Goal: Task Accomplishment & Management: Complete application form

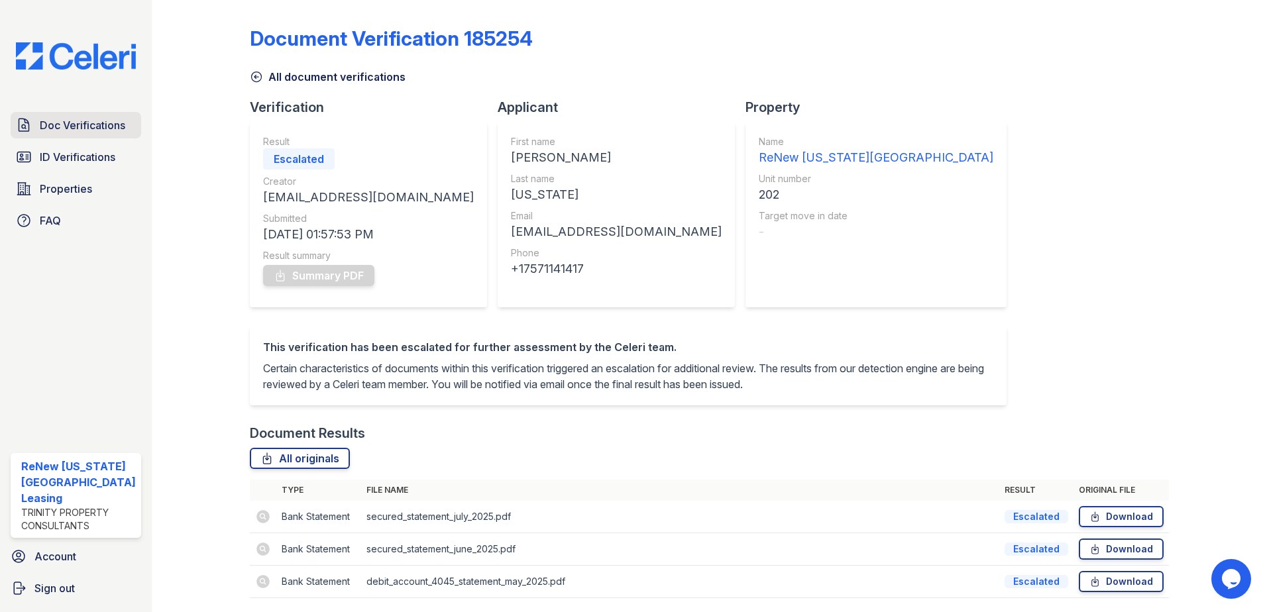
click at [89, 122] on span "Doc Verifications" at bounding box center [83, 125] width 86 height 16
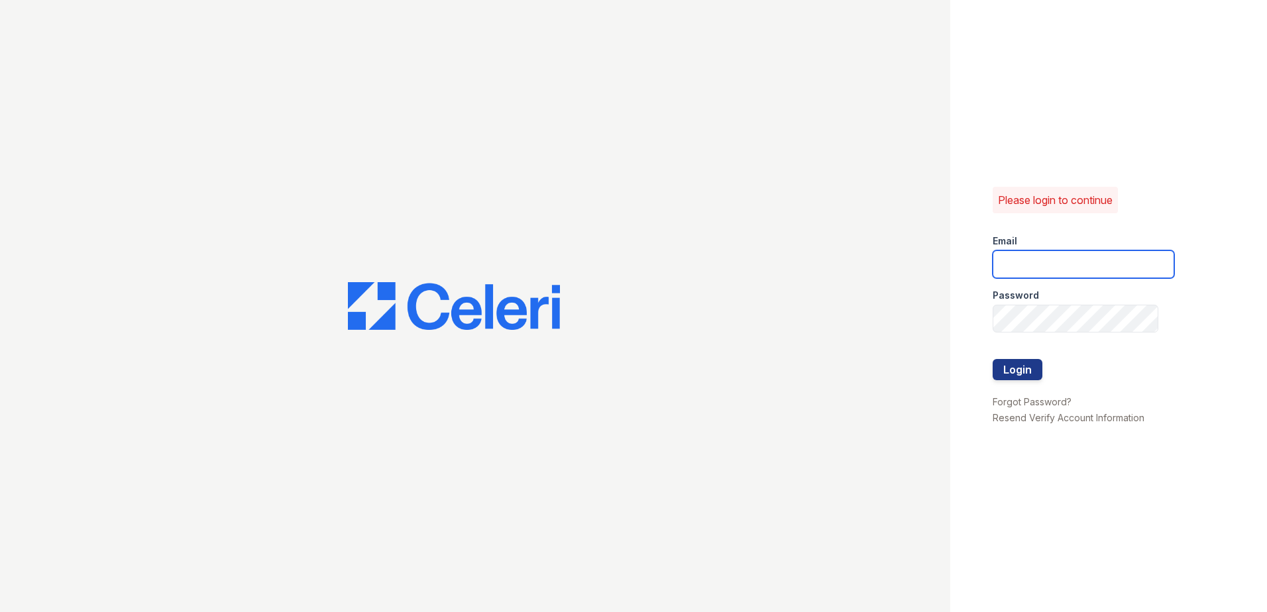
type input "renewvirginiabeach@trinity-pm.com"
click at [1021, 365] on button "Login" at bounding box center [1018, 369] width 50 height 21
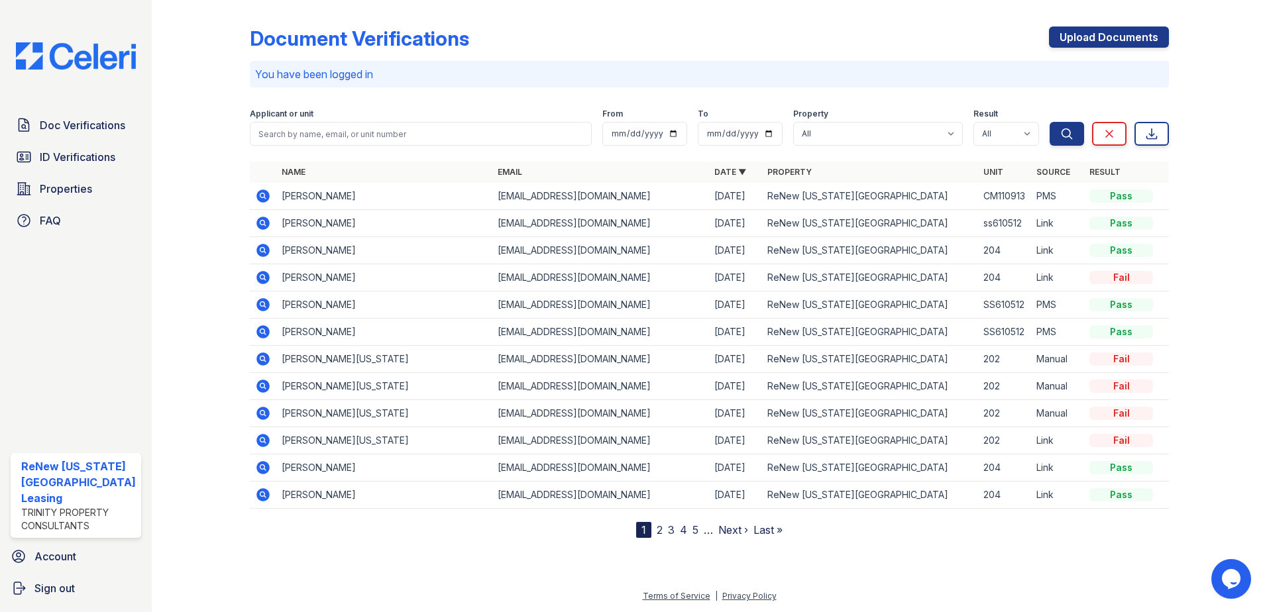
click at [259, 466] on icon at bounding box center [263, 467] width 13 height 13
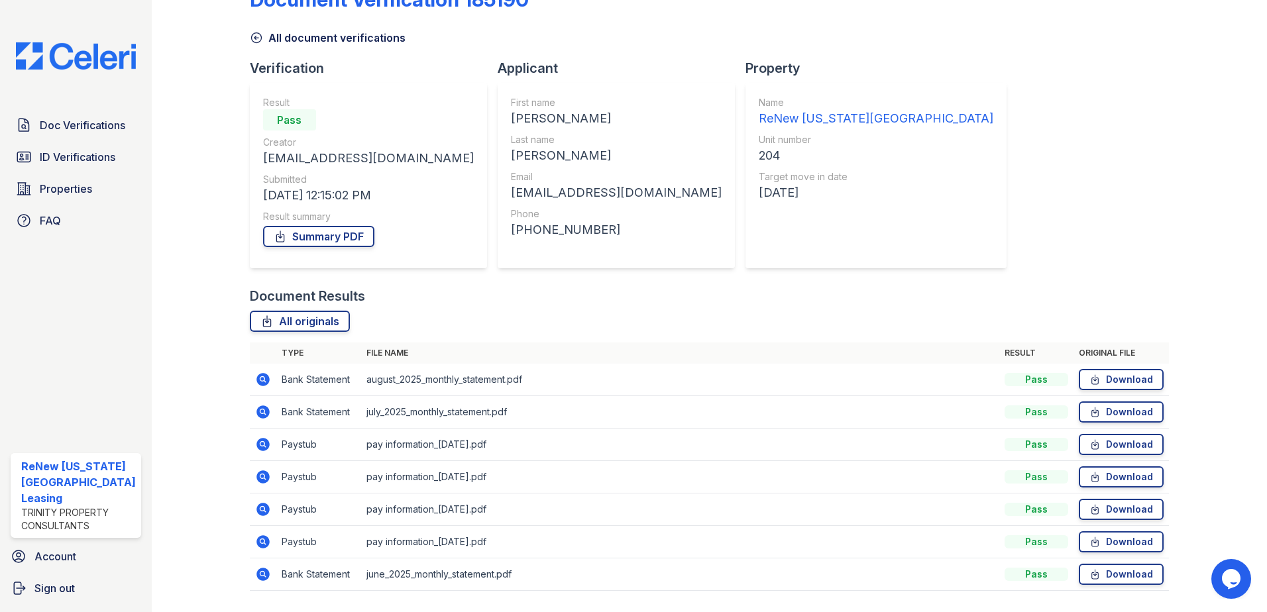
scroll to position [76, 0]
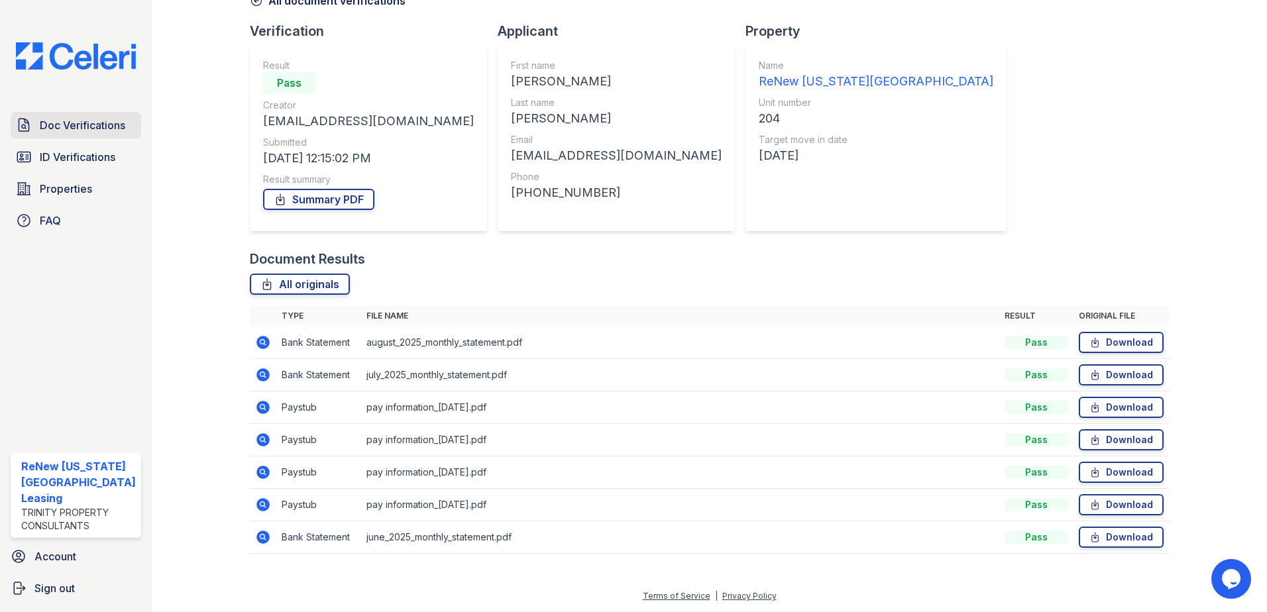
click at [86, 125] on span "Doc Verifications" at bounding box center [83, 125] width 86 height 16
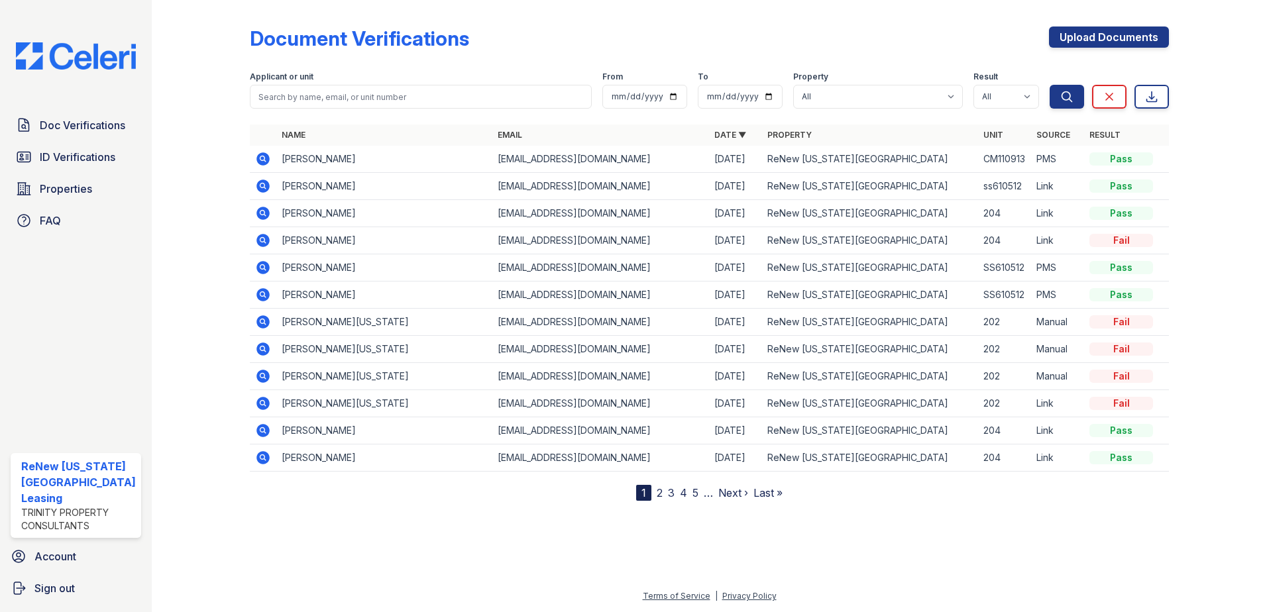
drag, startPoint x: 262, startPoint y: 401, endPoint x: 269, endPoint y: 400, distance: 7.3
click at [262, 400] on icon at bounding box center [263, 404] width 16 height 16
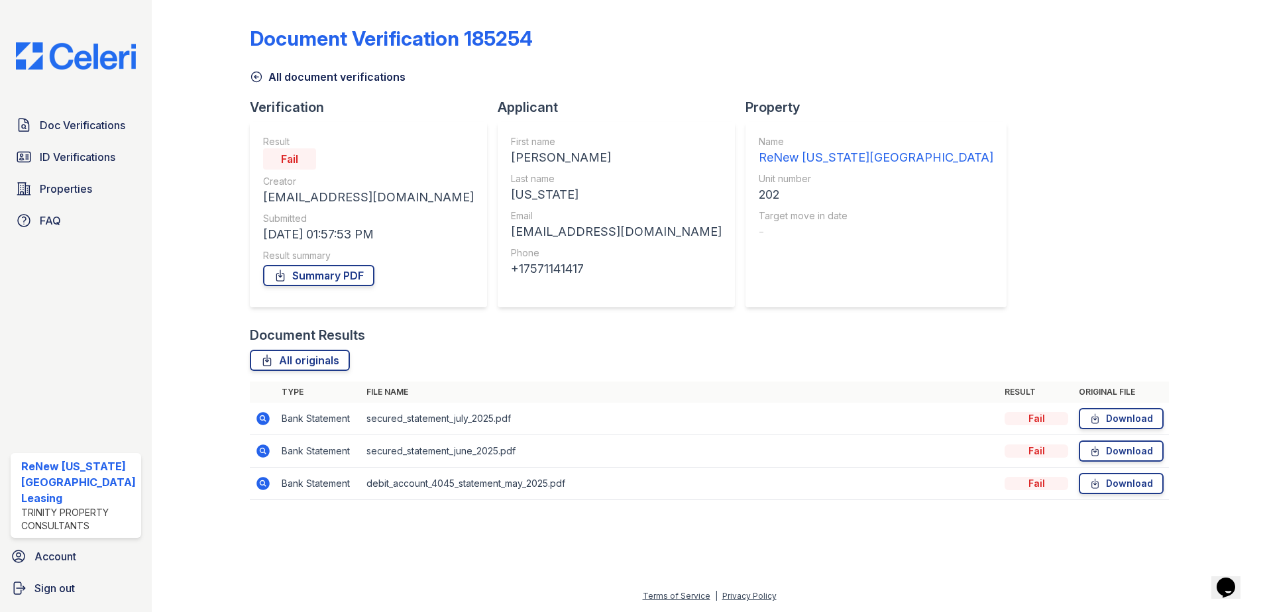
click at [258, 412] on icon at bounding box center [263, 419] width 16 height 16
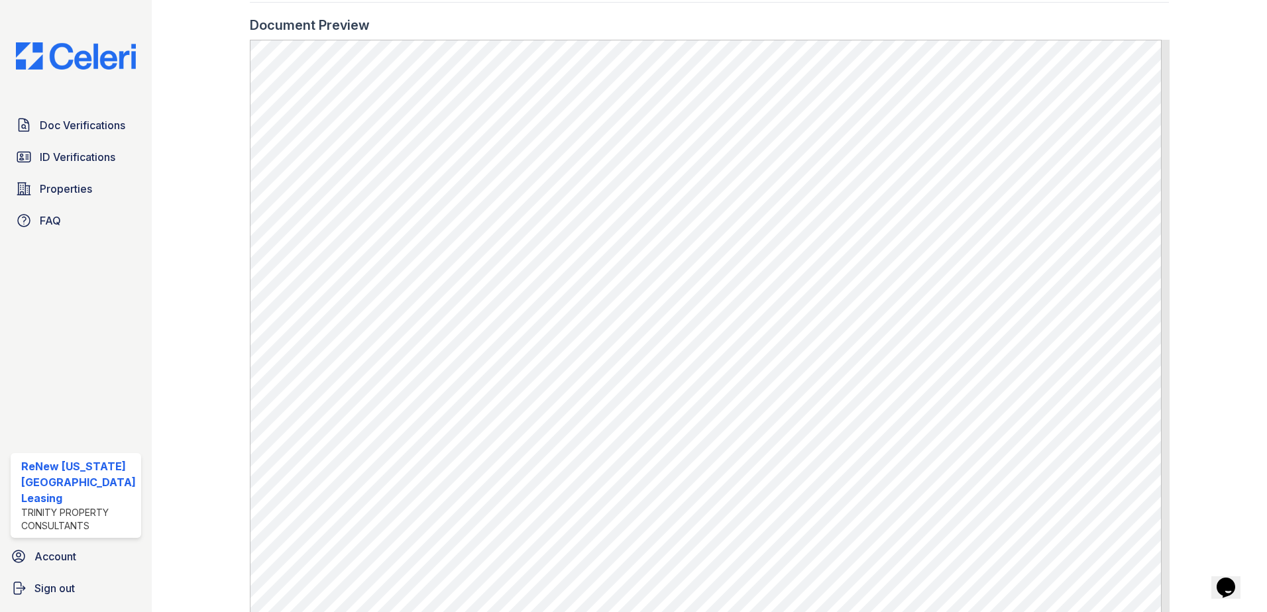
scroll to position [881, 0]
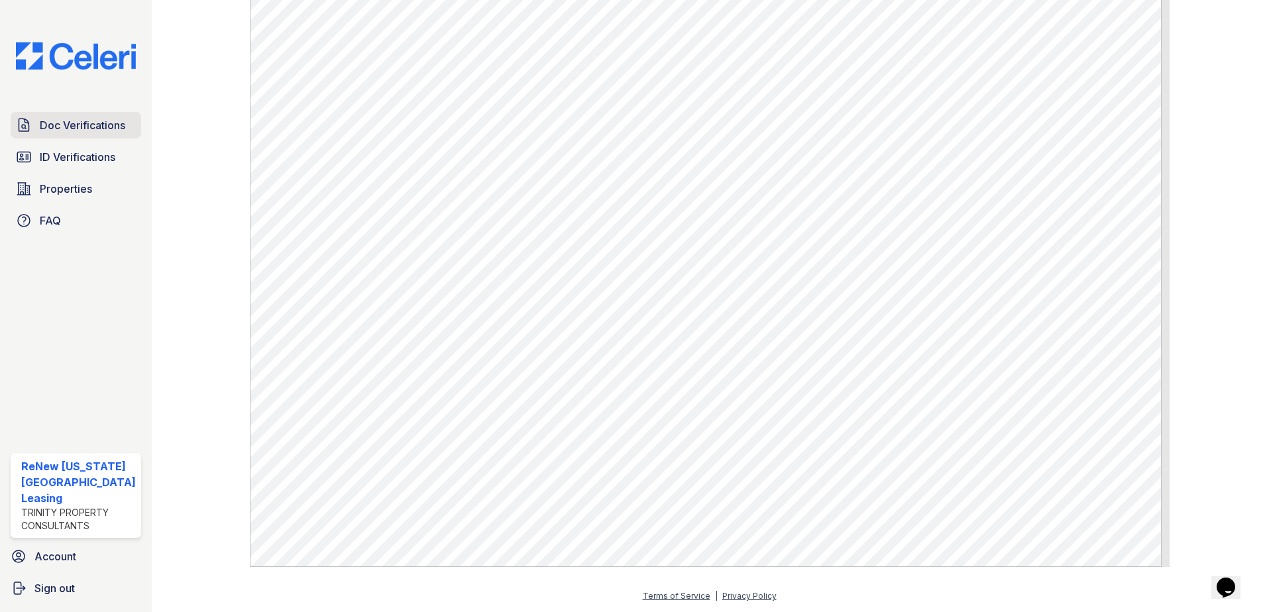
click at [93, 119] on span "Doc Verifications" at bounding box center [83, 125] width 86 height 16
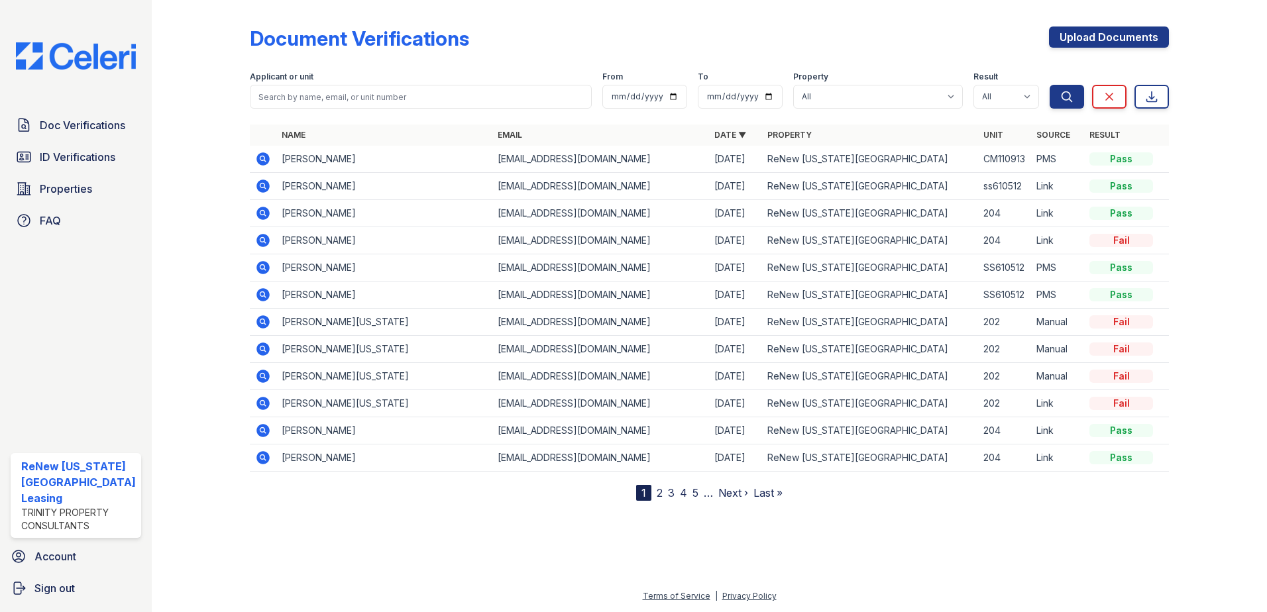
click at [267, 428] on icon at bounding box center [263, 430] width 13 height 13
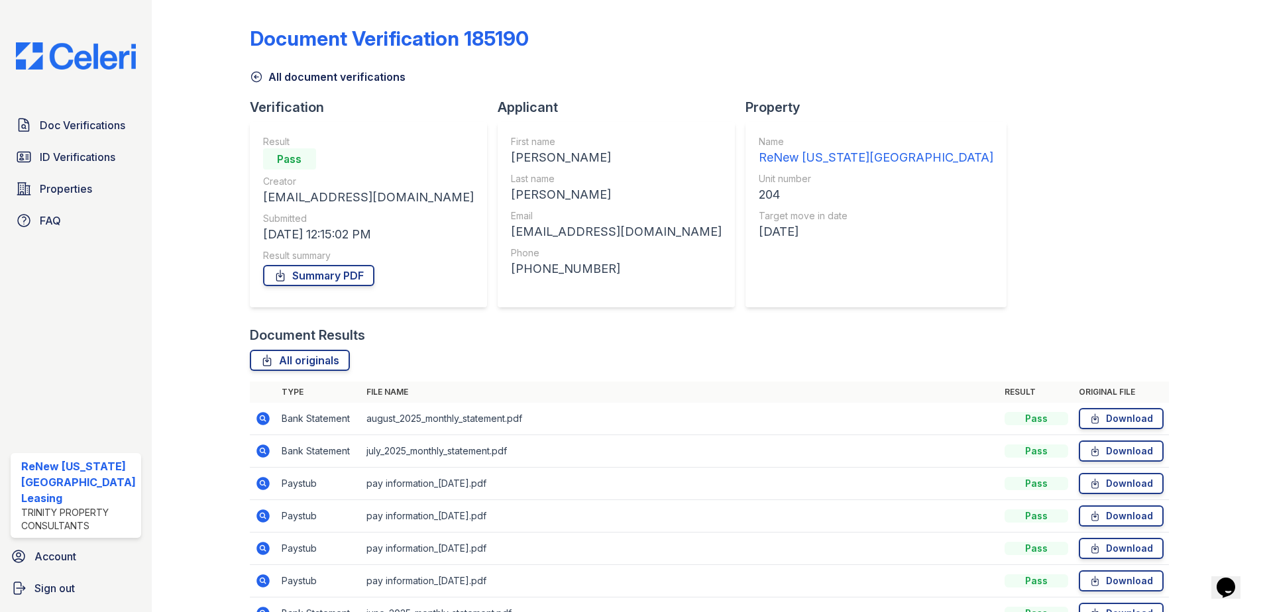
click at [264, 483] on icon at bounding box center [263, 483] width 13 height 13
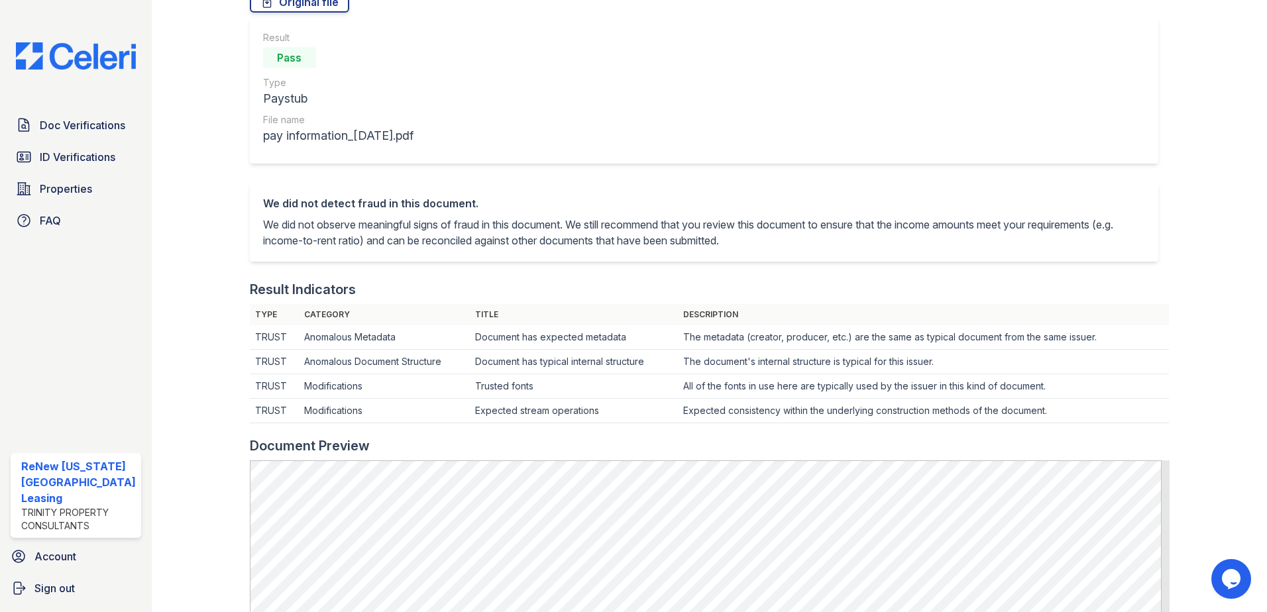
scroll to position [464, 0]
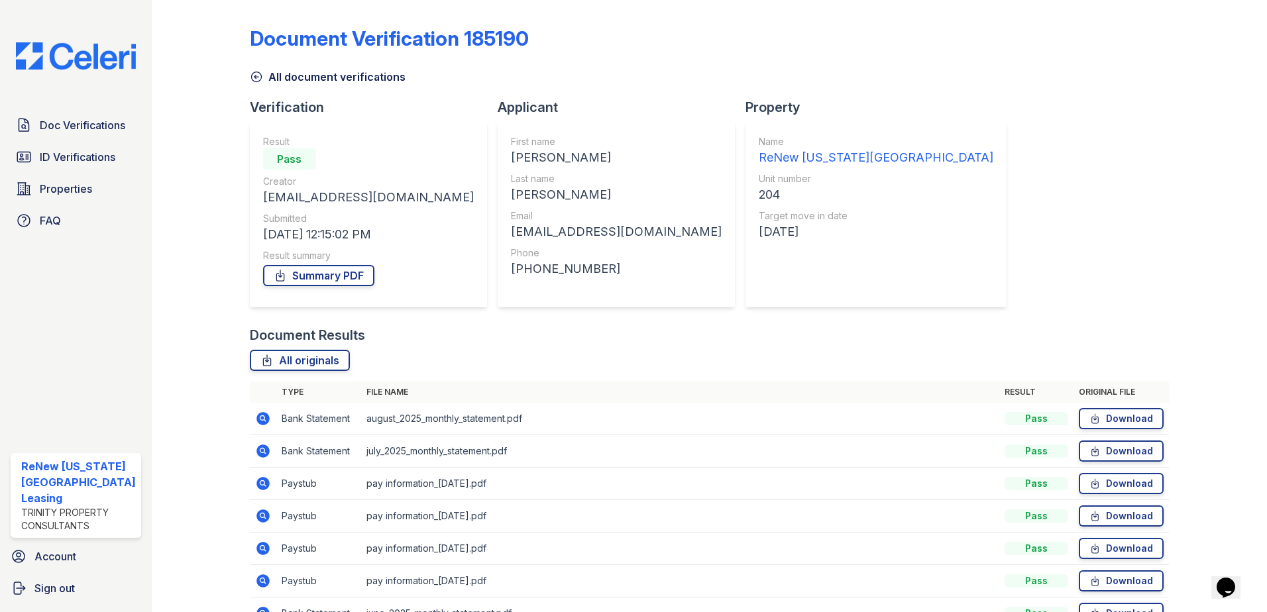
click at [262, 514] on icon at bounding box center [263, 516] width 13 height 13
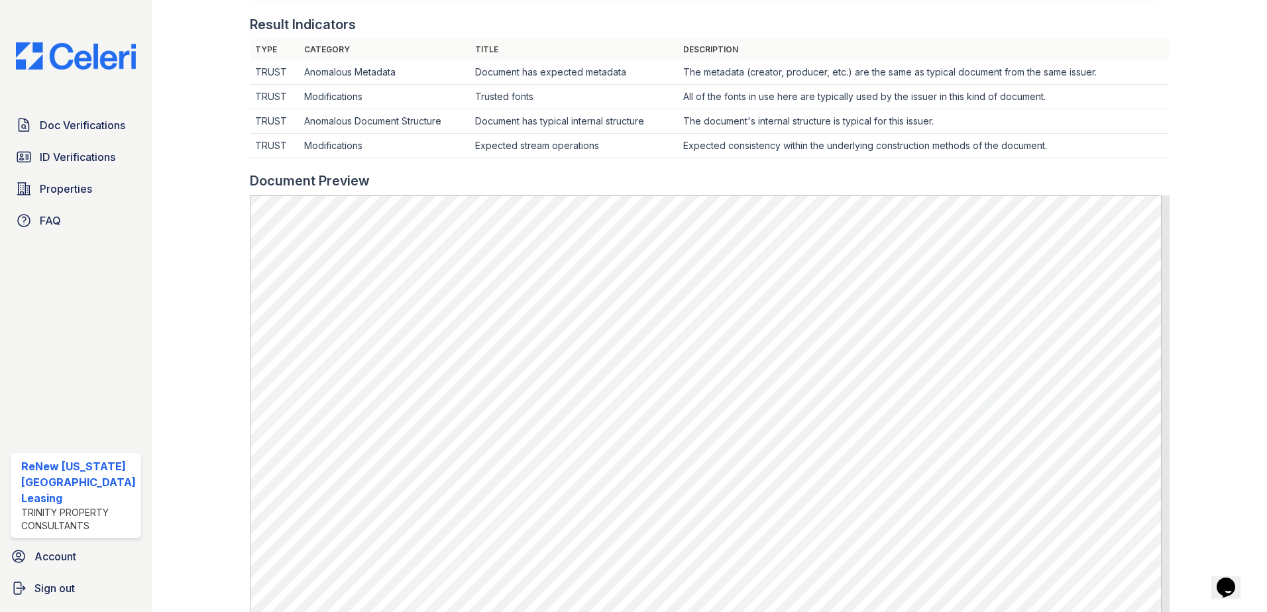
scroll to position [398, 0]
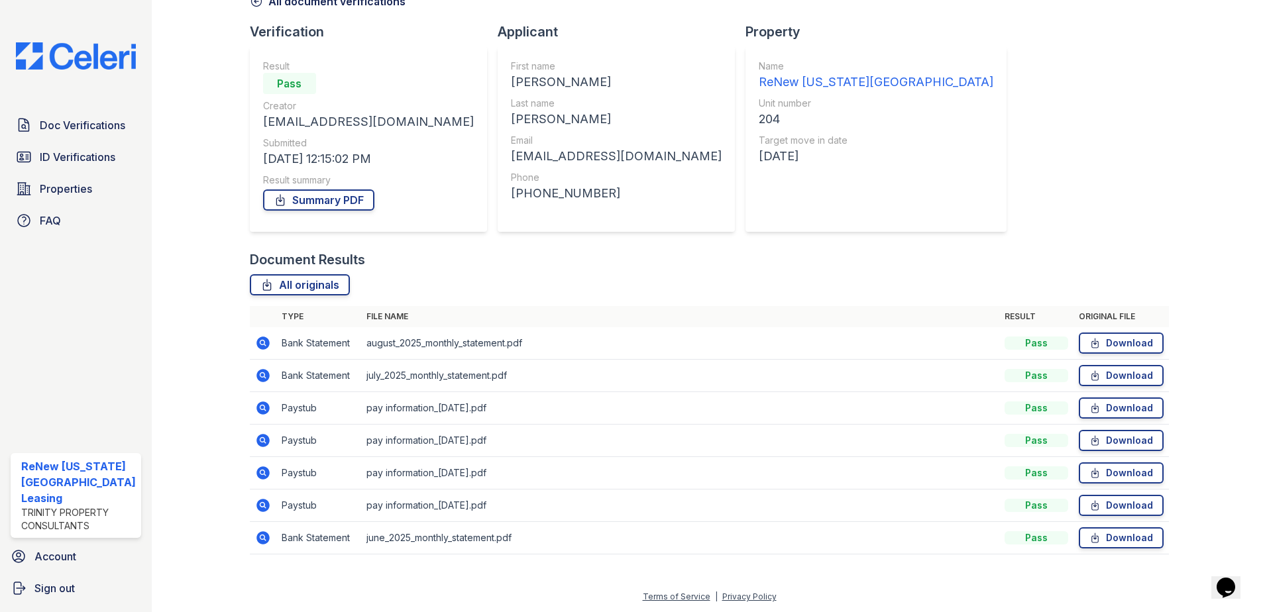
scroll to position [76, 0]
click at [262, 405] on icon at bounding box center [263, 407] width 13 height 13
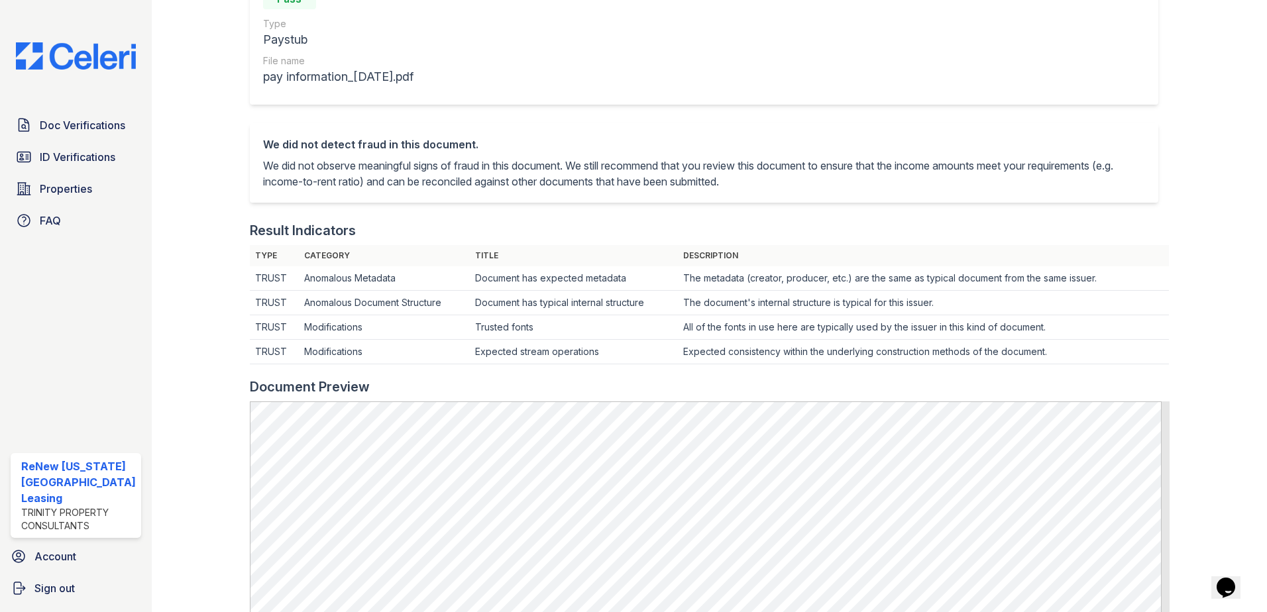
scroll to position [331, 0]
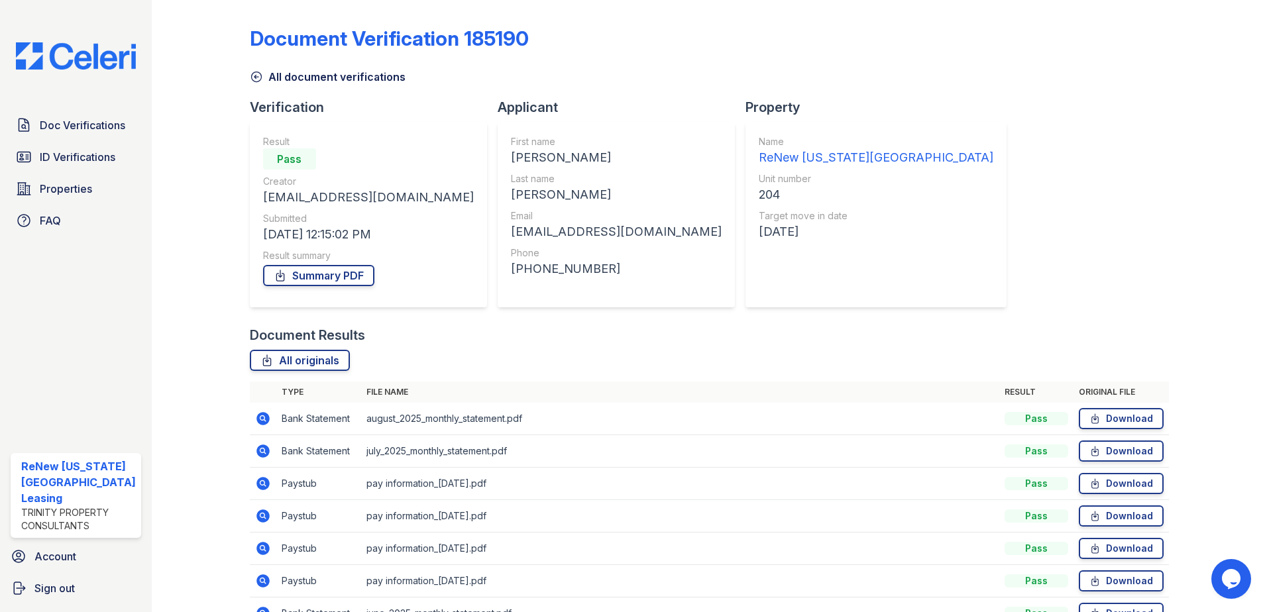
click at [260, 514] on icon at bounding box center [261, 515] width 3 height 3
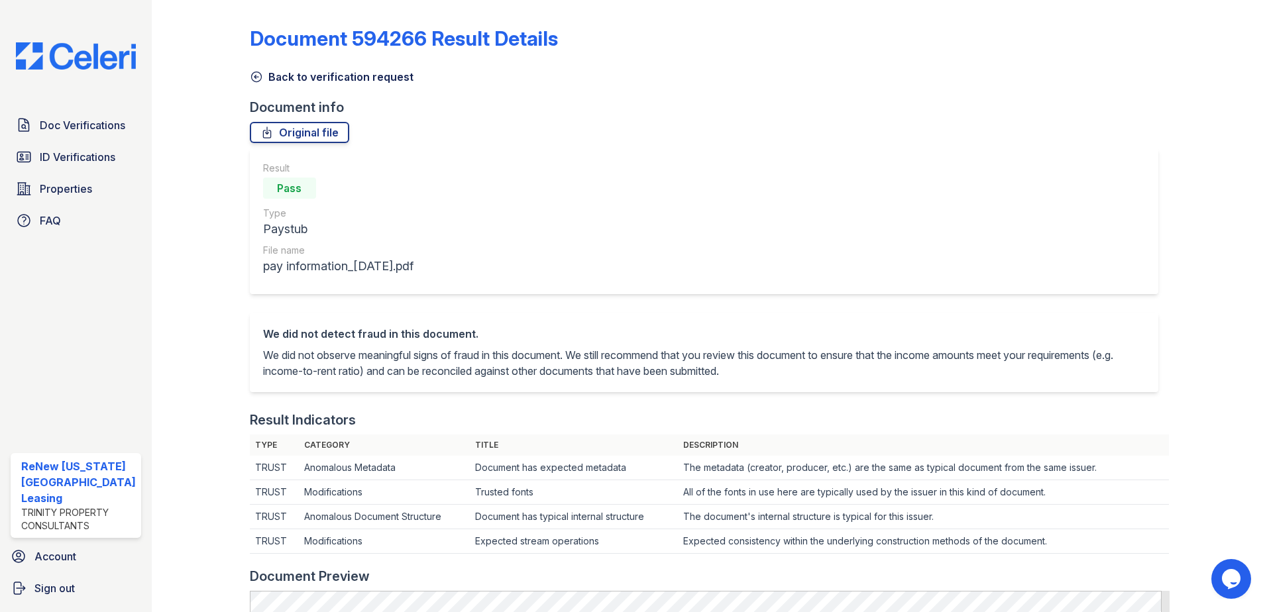
scroll to position [464, 0]
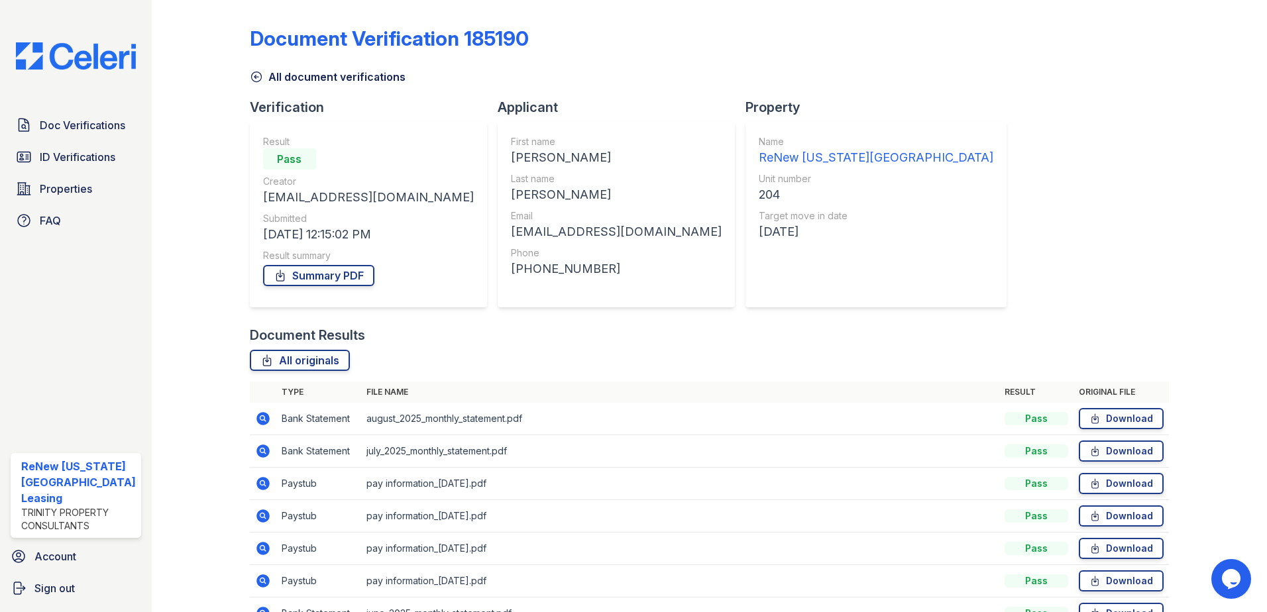
click at [260, 549] on icon at bounding box center [261, 547] width 3 height 3
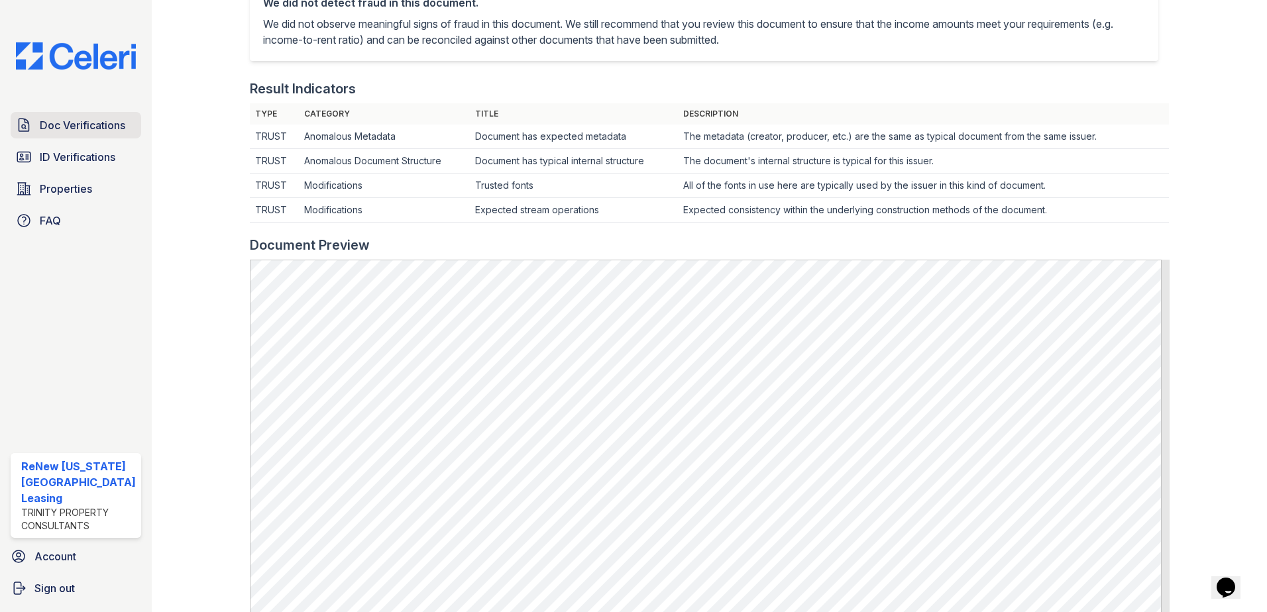
click at [68, 125] on span "Doc Verifications" at bounding box center [83, 125] width 86 height 16
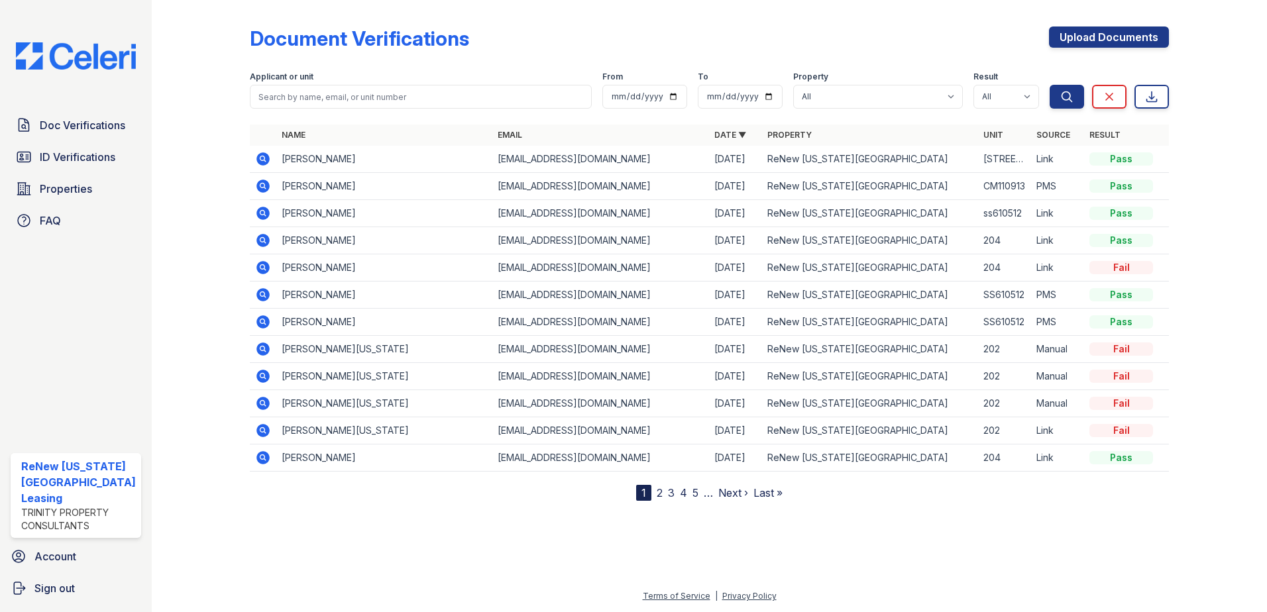
click at [265, 346] on icon at bounding box center [263, 349] width 13 height 13
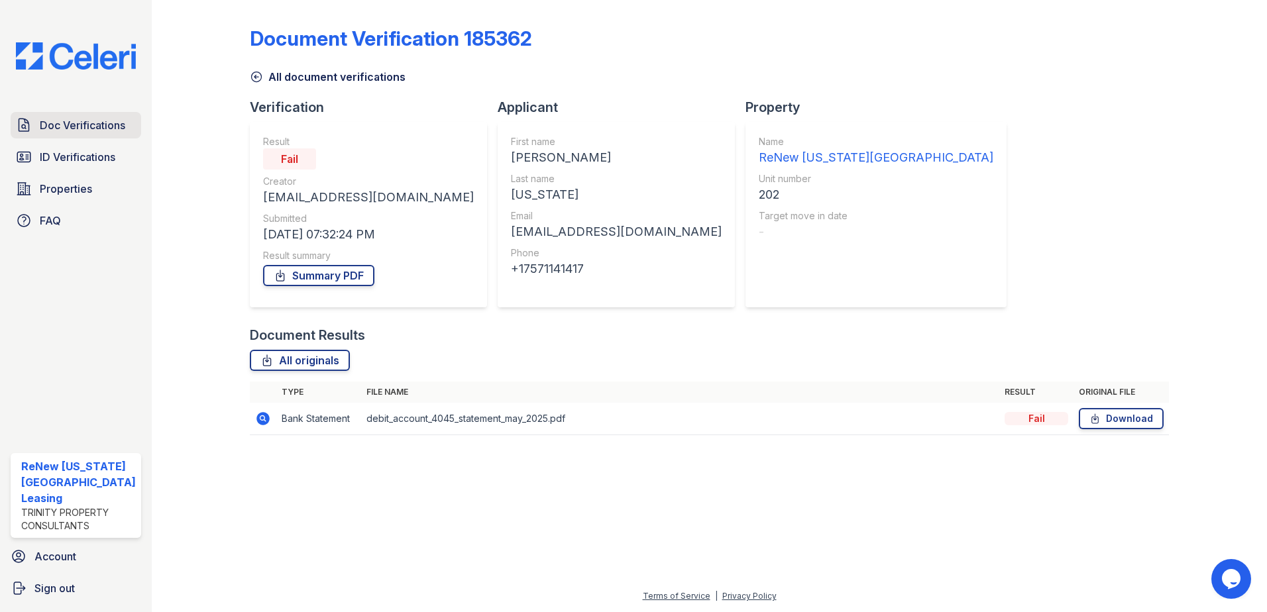
click at [85, 117] on span "Doc Verifications" at bounding box center [83, 125] width 86 height 16
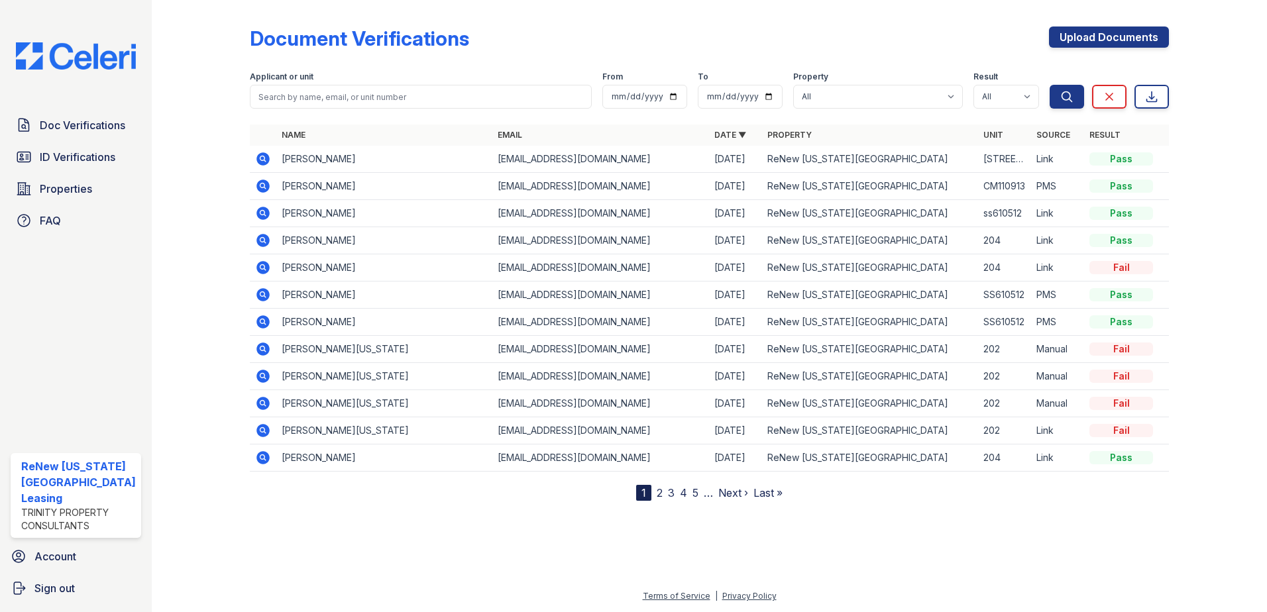
click at [264, 461] on icon at bounding box center [263, 458] width 16 height 16
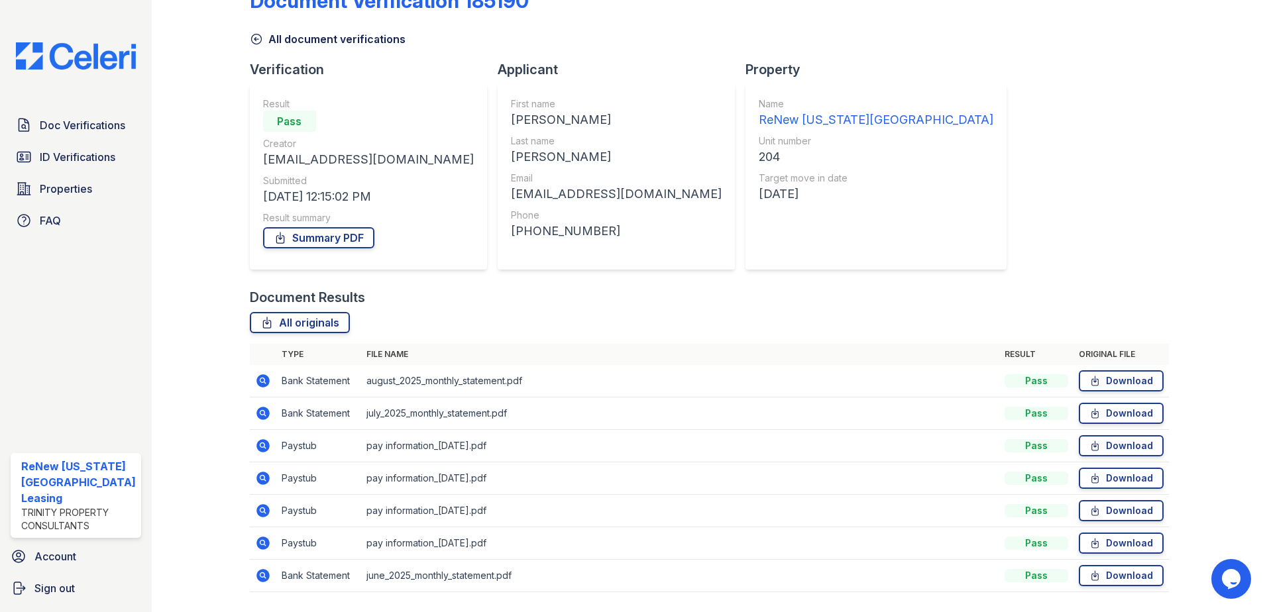
scroll to position [76, 0]
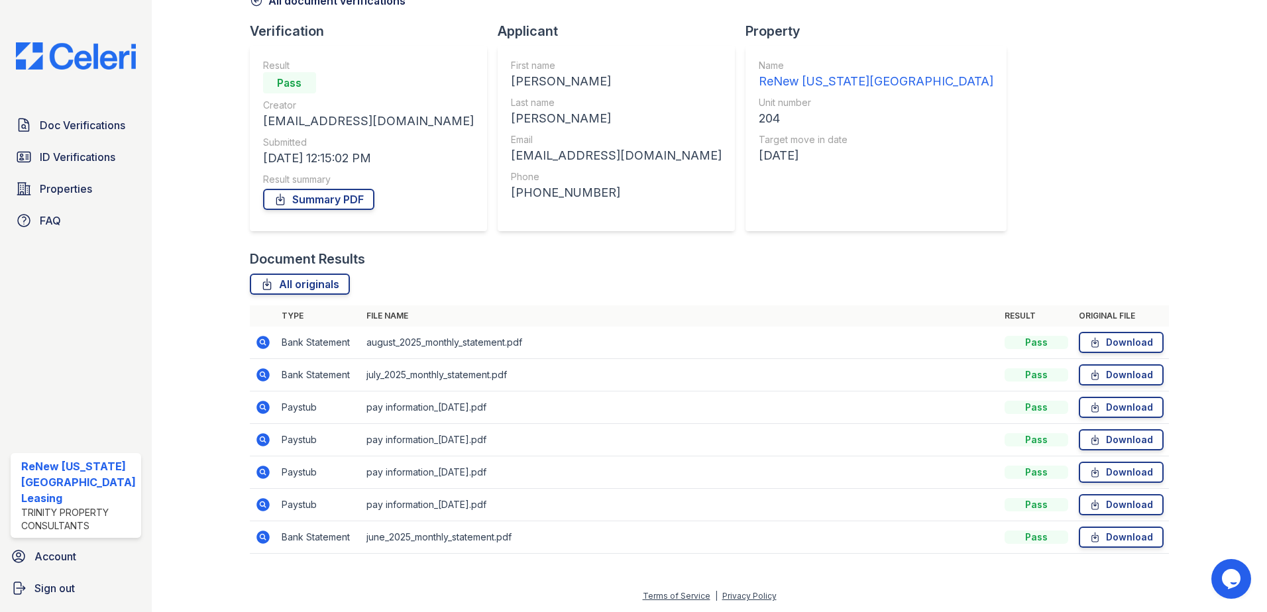
click at [261, 503] on icon at bounding box center [261, 503] width 3 height 3
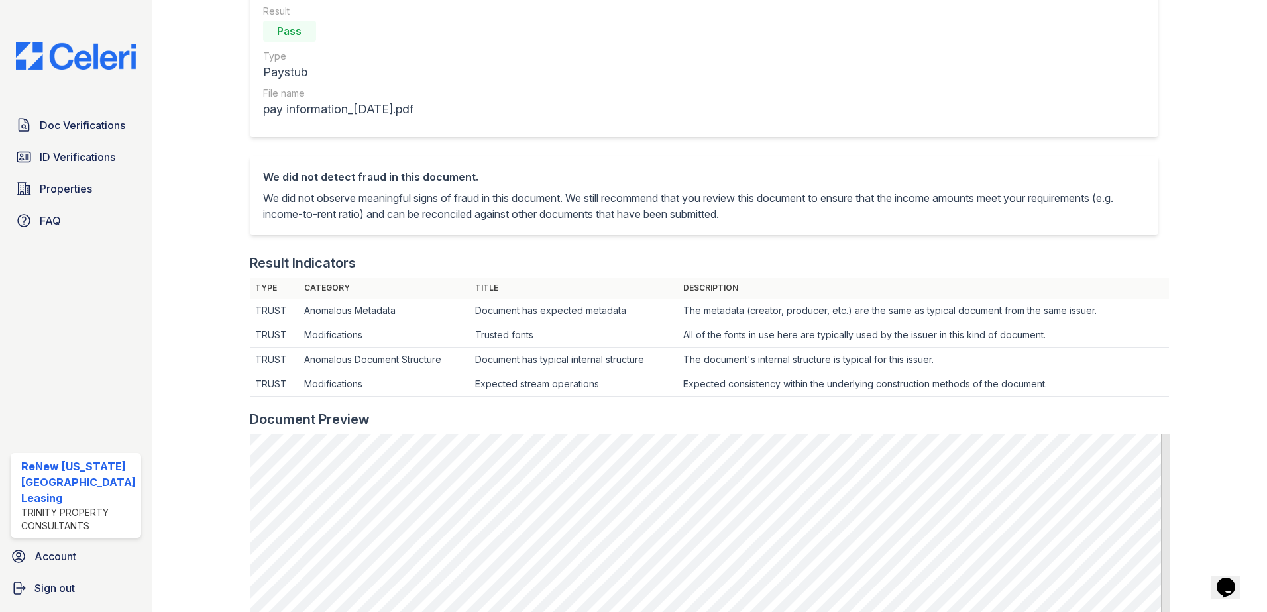
scroll to position [464, 0]
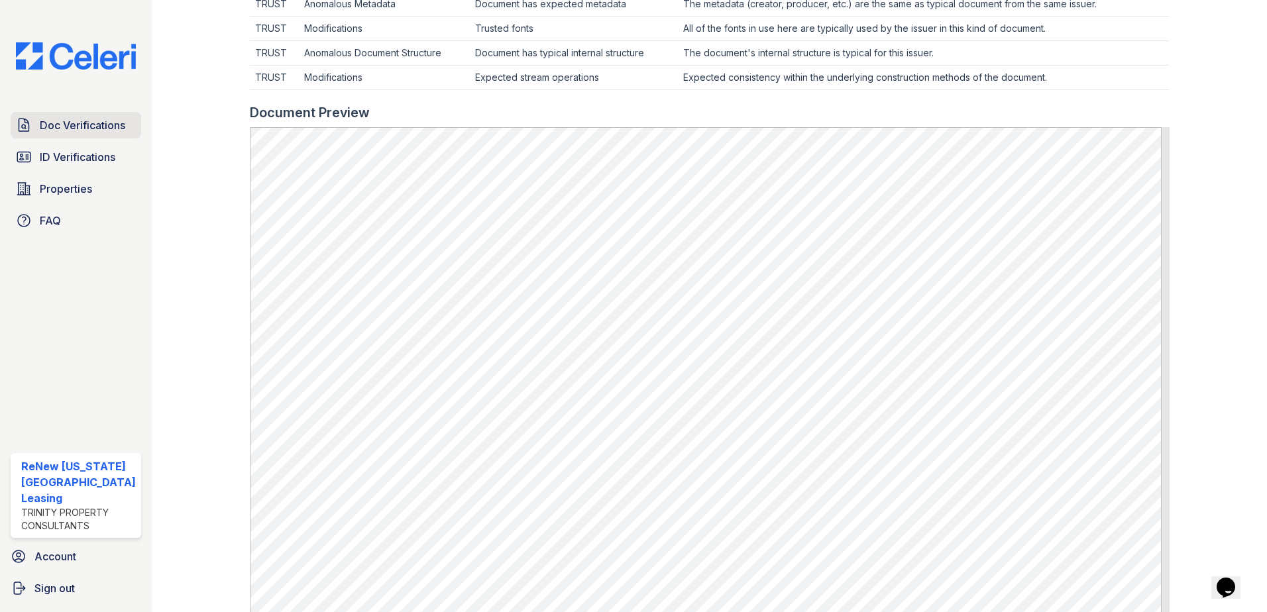
click at [86, 119] on span "Doc Verifications" at bounding box center [83, 125] width 86 height 16
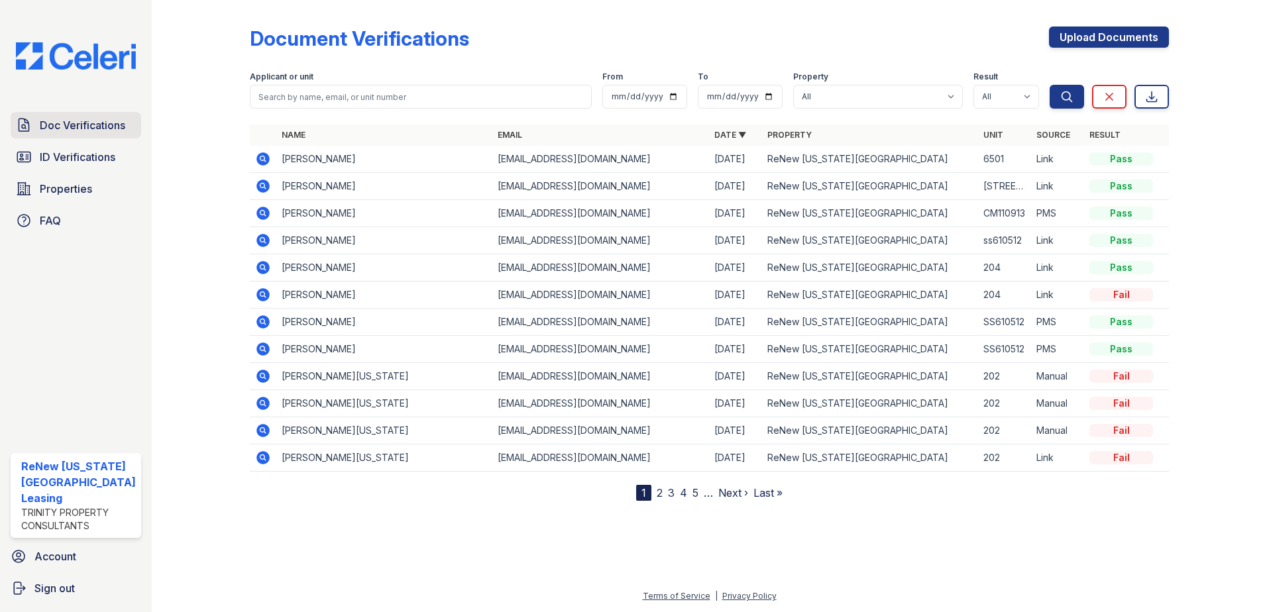
click at [78, 122] on span "Doc Verifications" at bounding box center [83, 125] width 86 height 16
click at [657, 490] on link "2" at bounding box center [660, 493] width 6 height 13
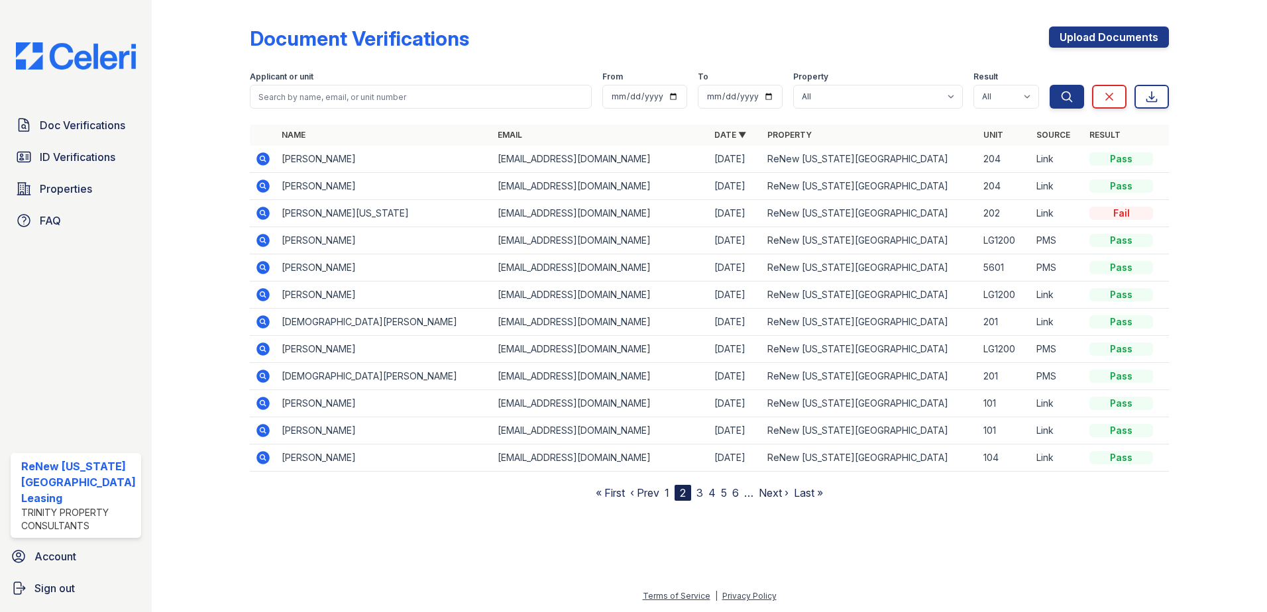
click at [262, 184] on icon at bounding box center [263, 186] width 16 height 16
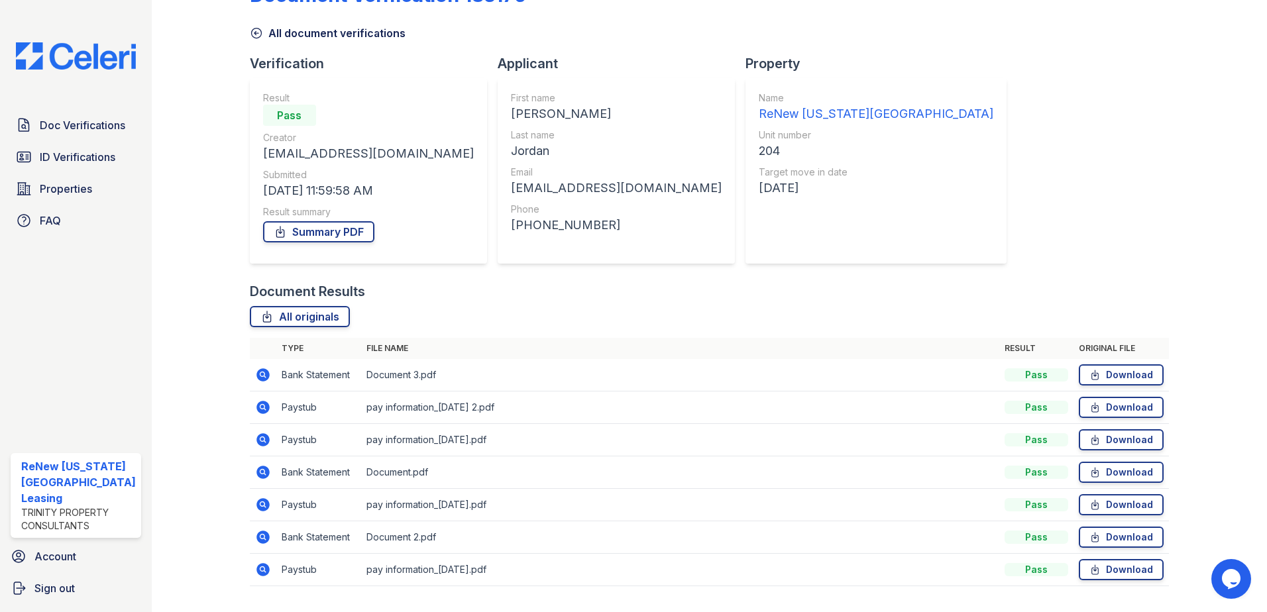
scroll to position [66, 0]
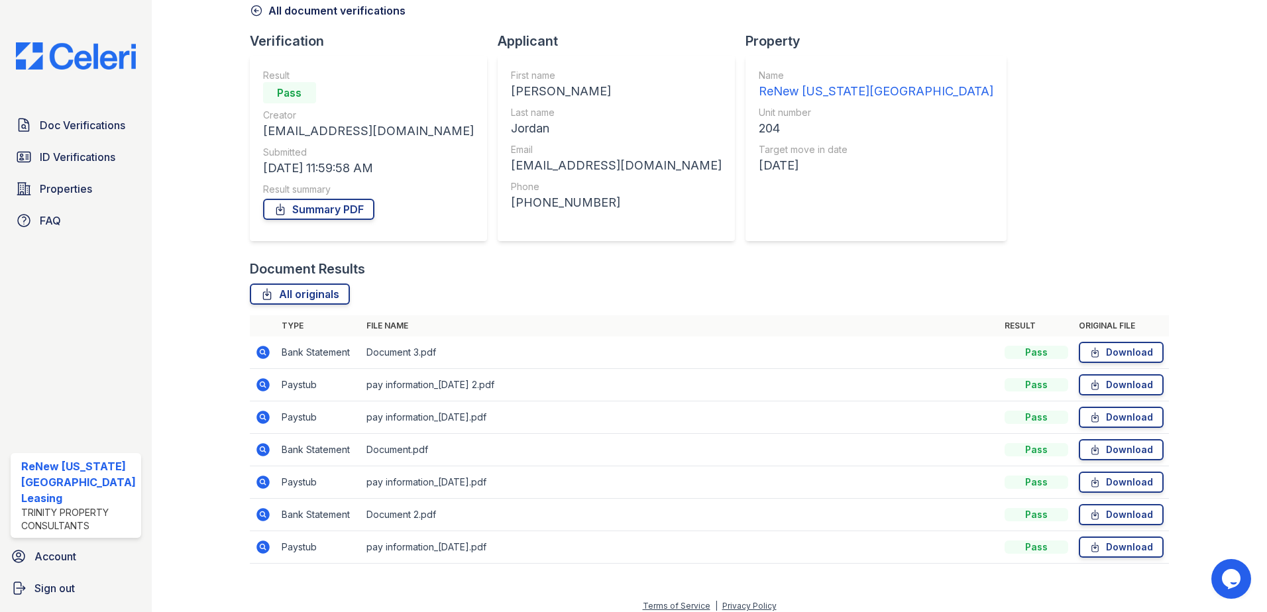
click at [268, 380] on icon at bounding box center [263, 385] width 16 height 16
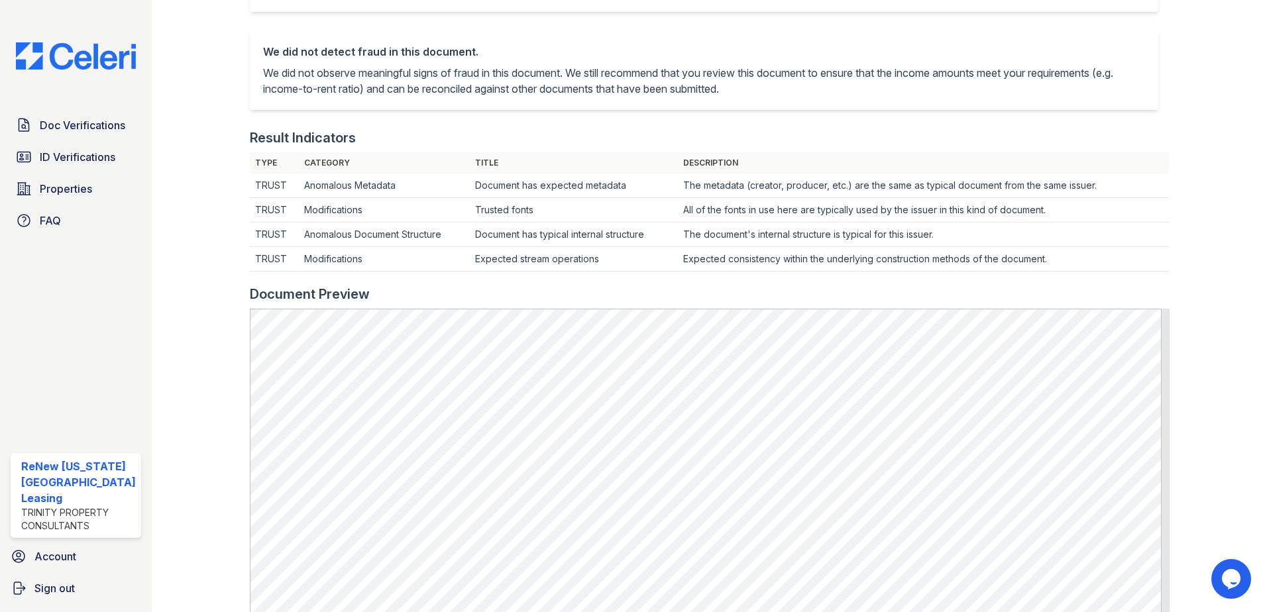
scroll to position [331, 0]
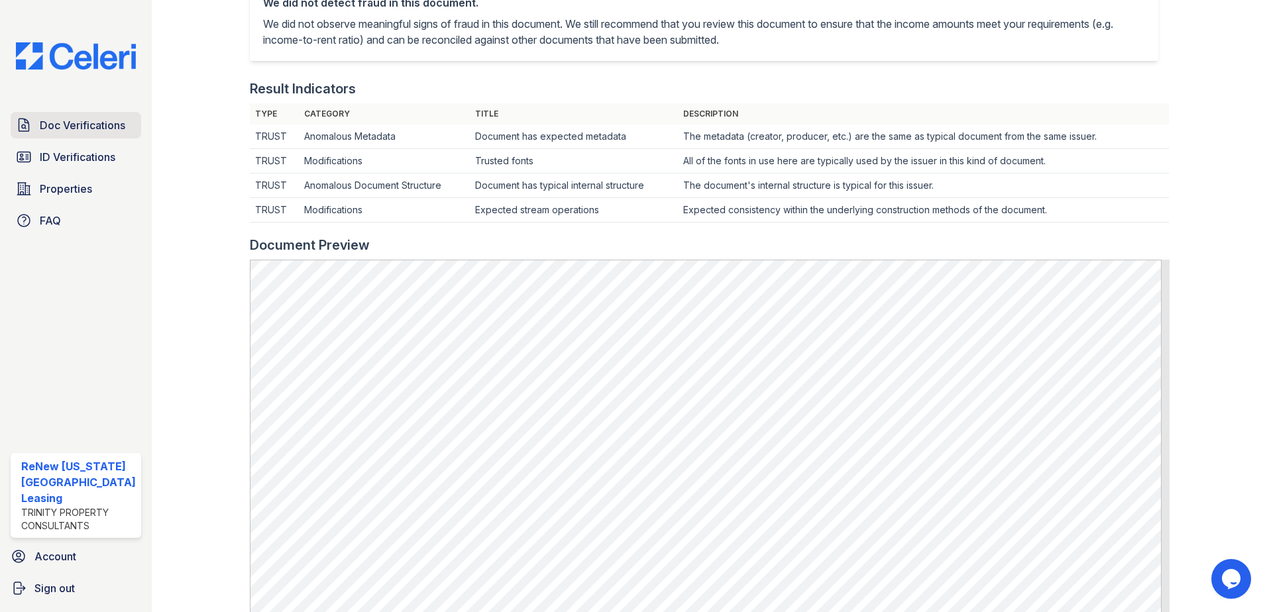
click at [94, 127] on span "Doc Verifications" at bounding box center [83, 125] width 86 height 16
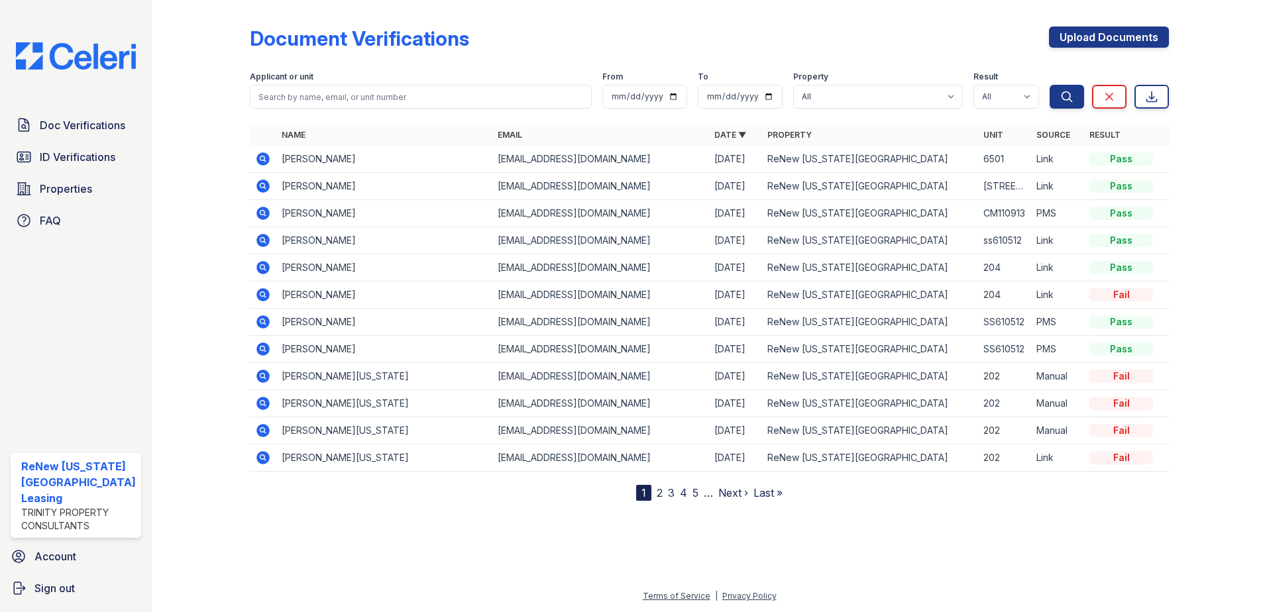
click at [657, 493] on link "2" at bounding box center [660, 493] width 6 height 13
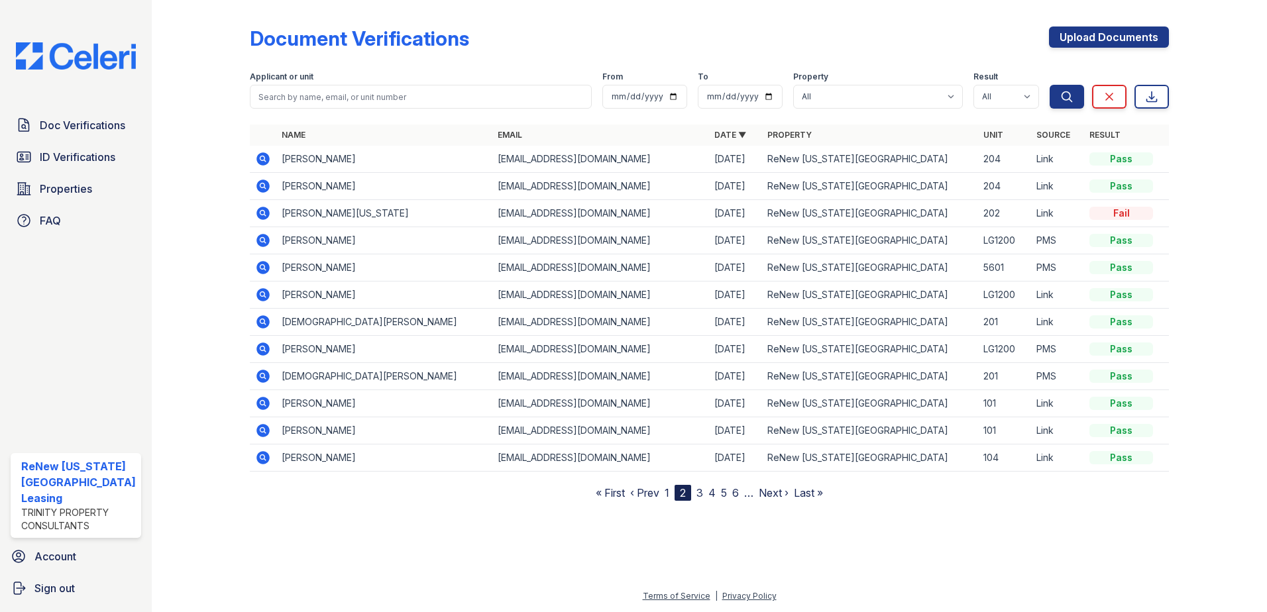
click at [260, 156] on icon at bounding box center [263, 158] width 13 height 13
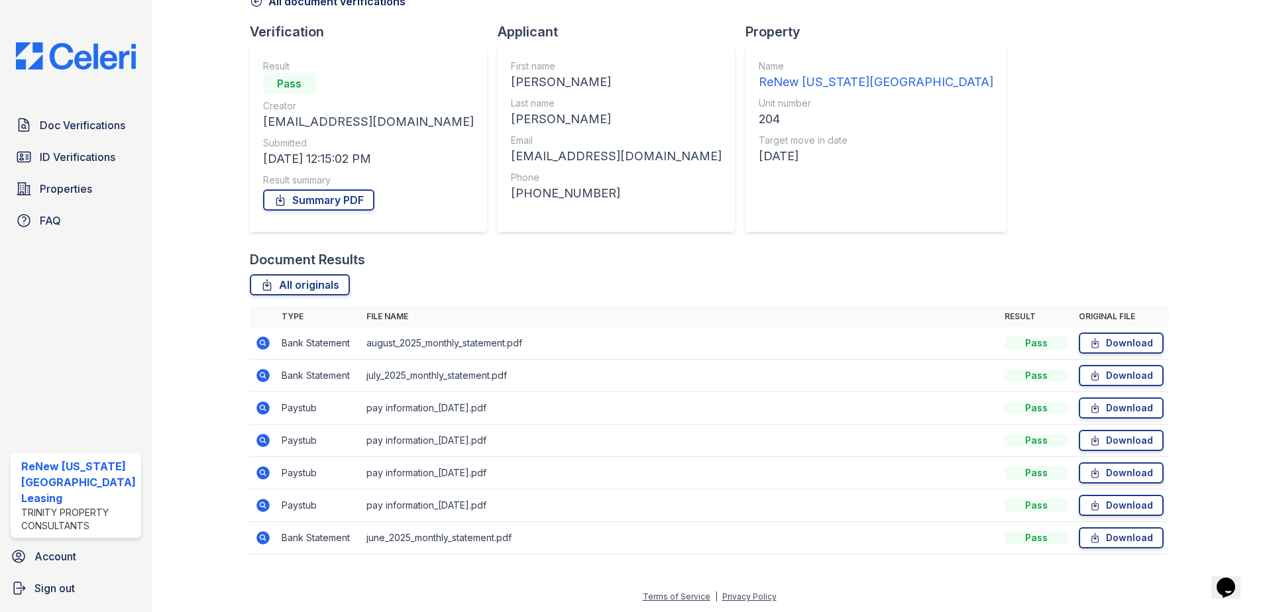
scroll to position [76, 0]
click at [260, 534] on icon at bounding box center [263, 537] width 13 height 13
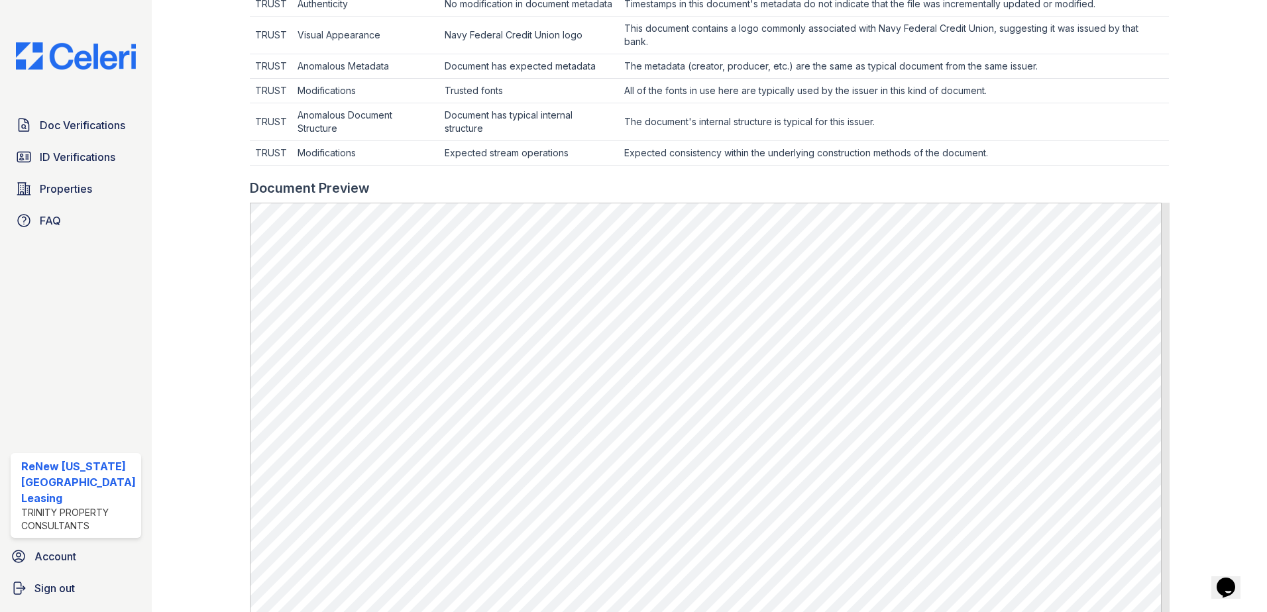
scroll to position [725, 0]
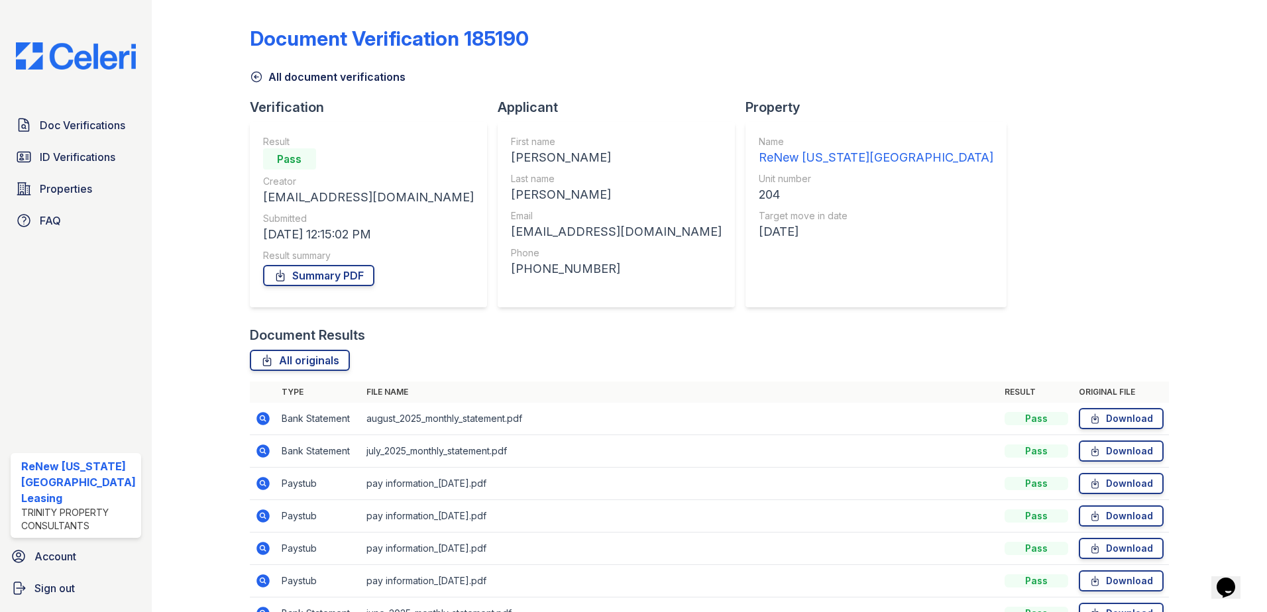
click at [260, 417] on icon at bounding box center [261, 417] width 3 height 3
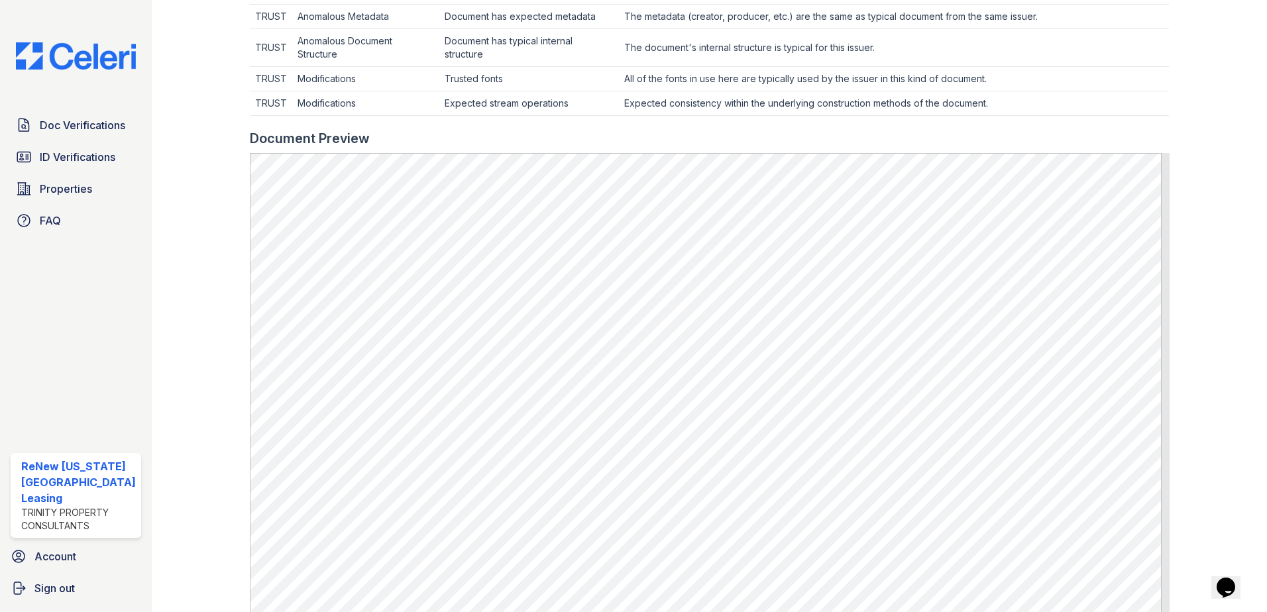
scroll to position [725, 0]
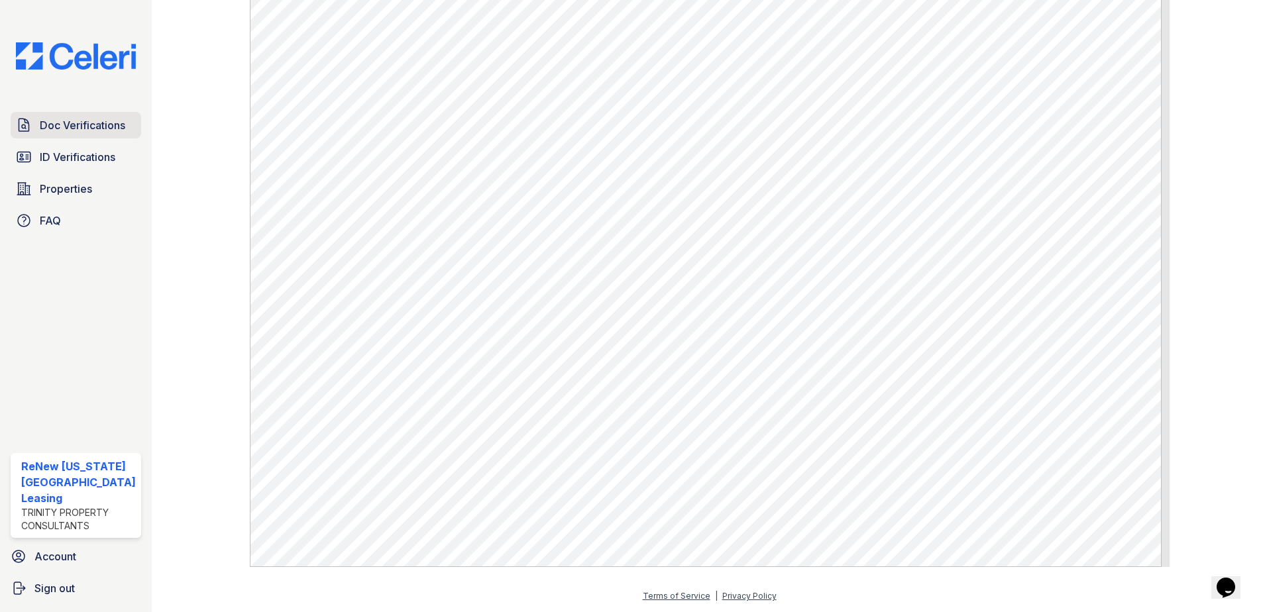
click at [61, 125] on span "Doc Verifications" at bounding box center [83, 125] width 86 height 16
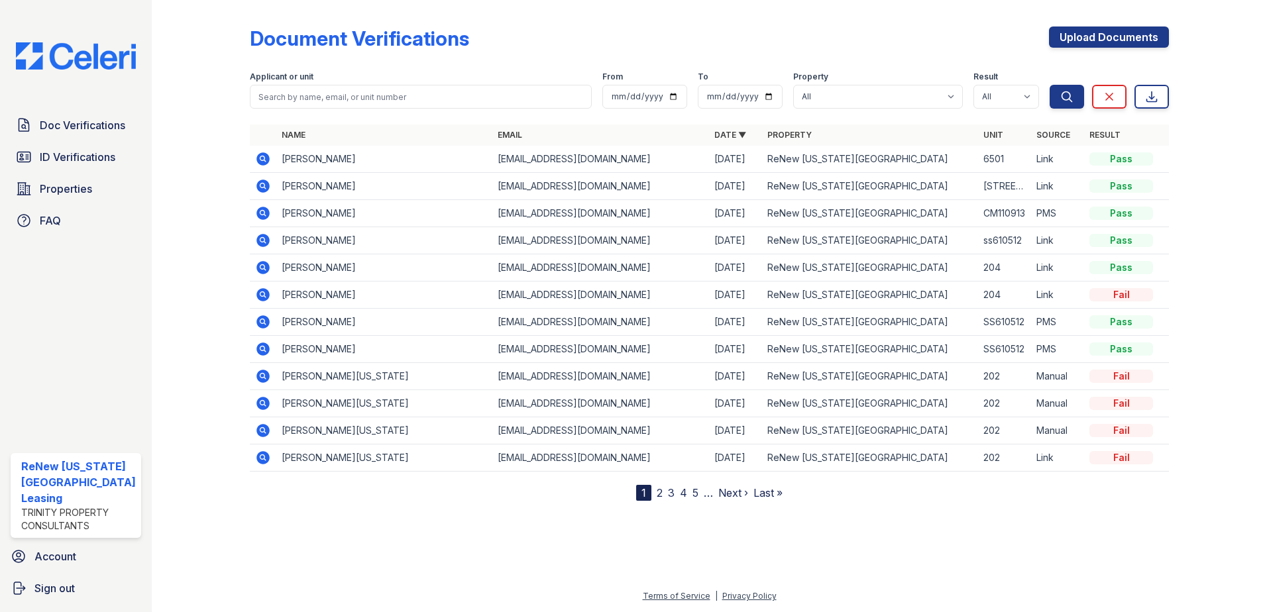
click at [658, 490] on link "2" at bounding box center [660, 493] width 6 height 13
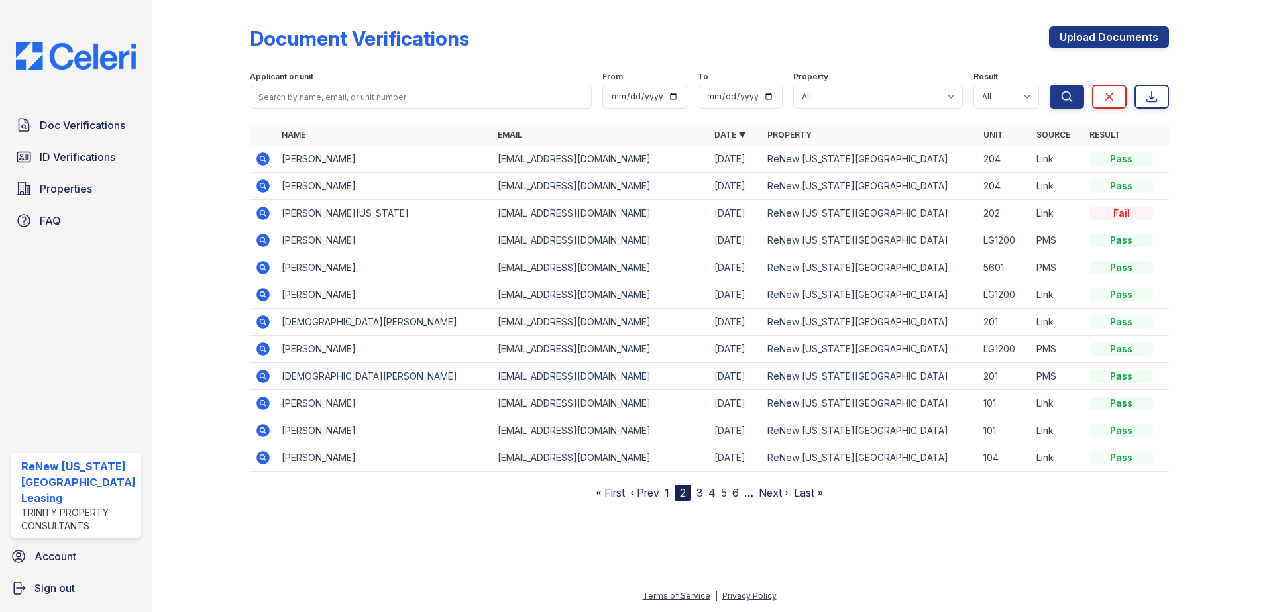
click at [667, 489] on link "1" at bounding box center [667, 493] width 5 height 13
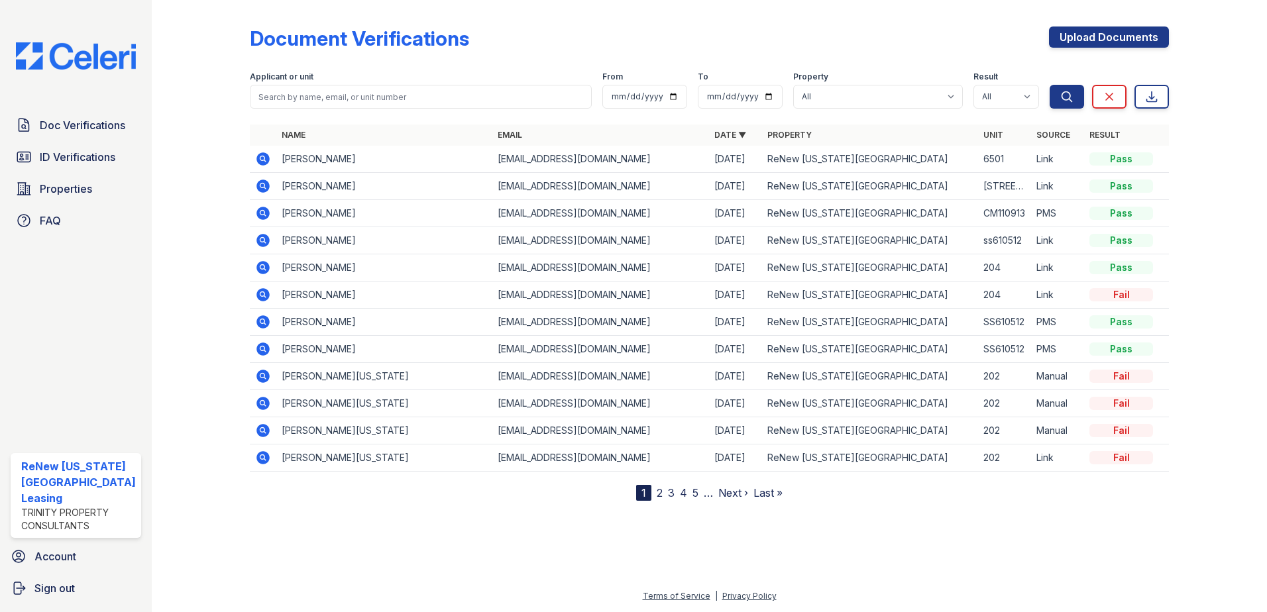
click at [262, 380] on icon at bounding box center [263, 376] width 13 height 13
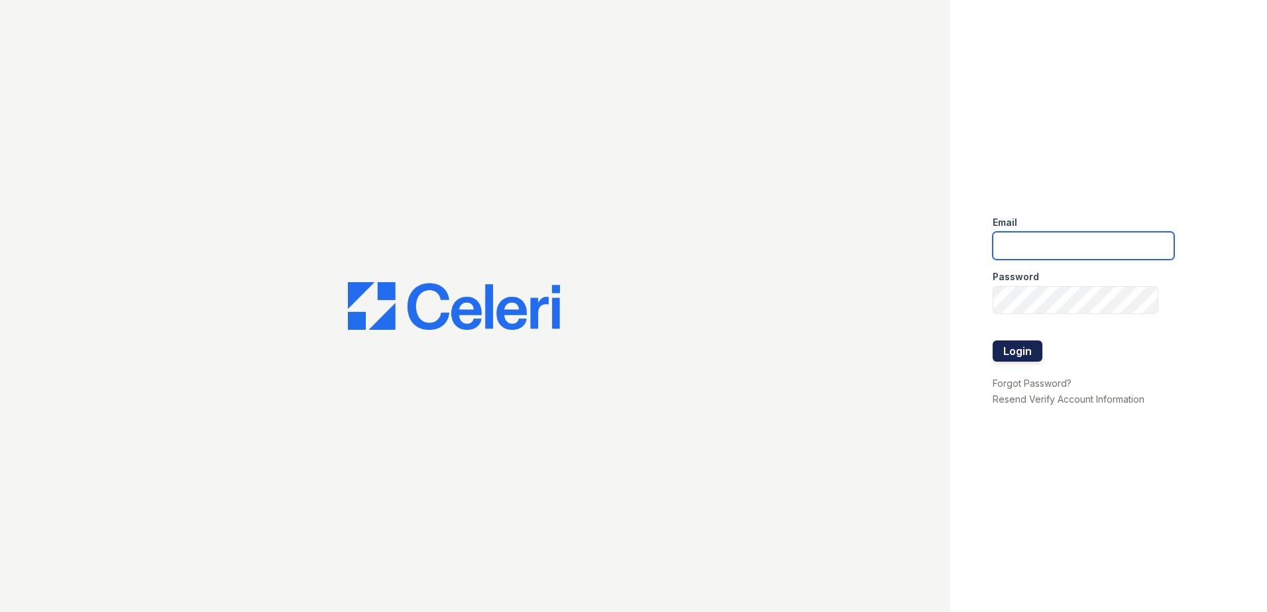
type input "[EMAIL_ADDRESS][DOMAIN_NAME]"
click at [1027, 355] on button "Login" at bounding box center [1018, 351] width 50 height 21
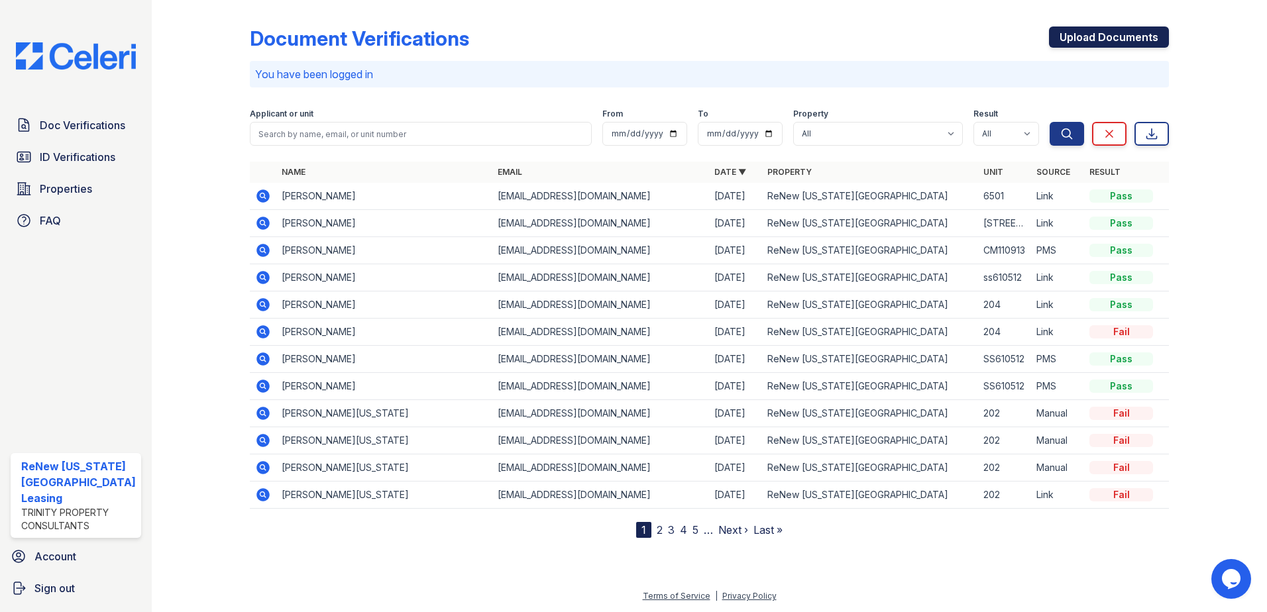
click at [1064, 36] on link "Upload Documents" at bounding box center [1109, 37] width 120 height 21
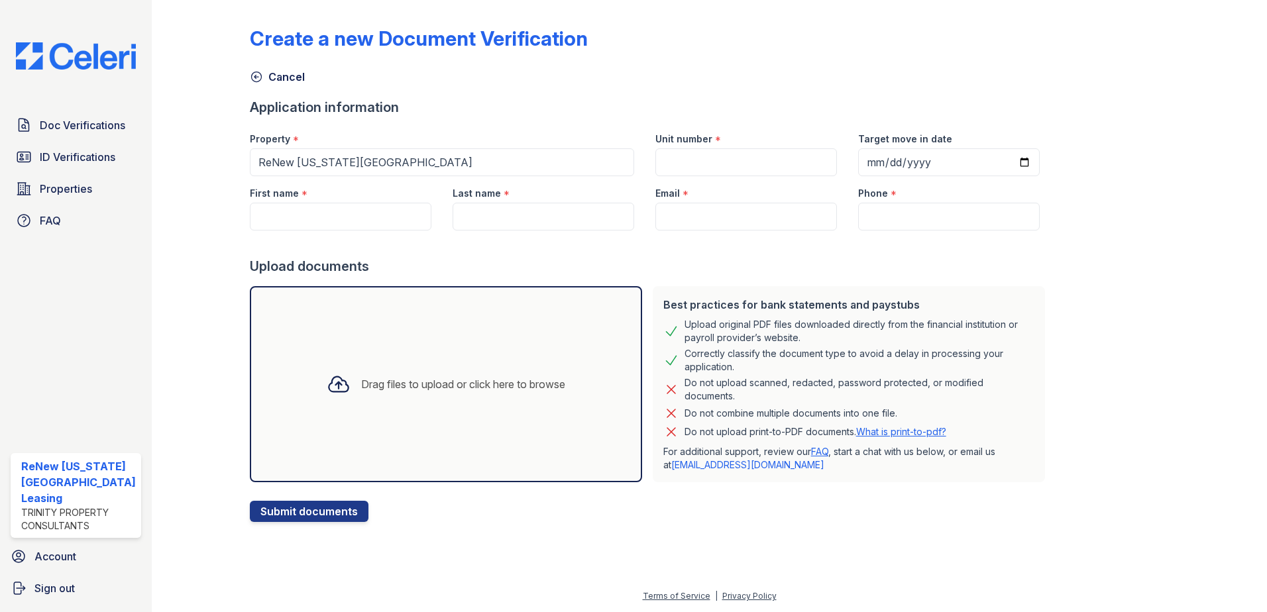
click at [452, 343] on div "Drag files to upload or click here to browse" at bounding box center [446, 384] width 392 height 196
click at [444, 334] on div "Drag files to upload or click here to browse" at bounding box center [446, 384] width 392 height 196
click at [717, 155] on input "Unit number" at bounding box center [747, 162] width 182 height 28
type input "BS6104"
click at [939, 163] on input "Target move in date" at bounding box center [949, 162] width 182 height 28
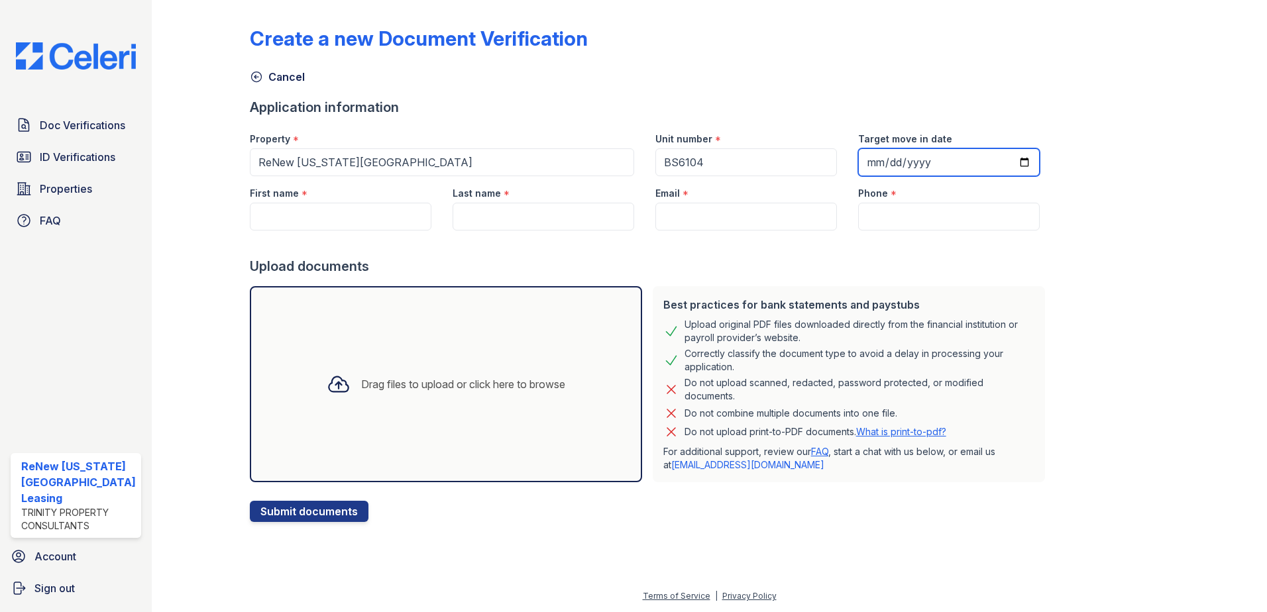
click at [931, 154] on input "Target move in date" at bounding box center [949, 162] width 182 height 28
type input "2025-09-02"
drag, startPoint x: 286, startPoint y: 207, endPoint x: 292, endPoint y: 210, distance: 7.1
click at [289, 209] on input "First name" at bounding box center [341, 217] width 182 height 28
type input "D"
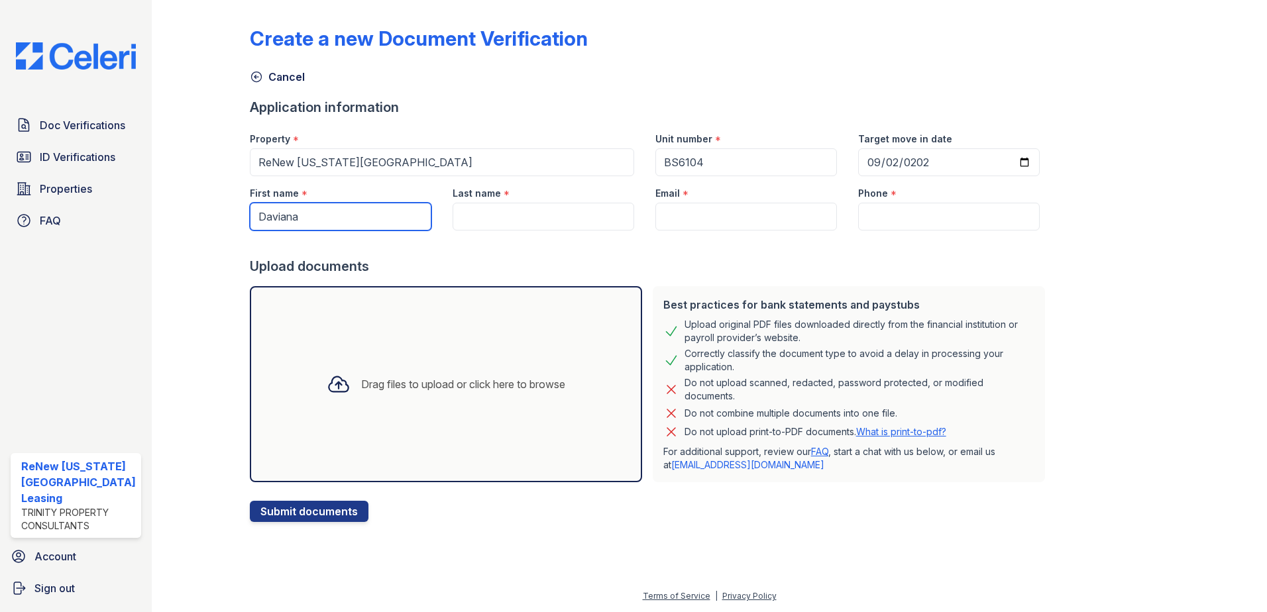
type input "Daviana"
click at [506, 213] on input "Last name" at bounding box center [544, 217] width 182 height 28
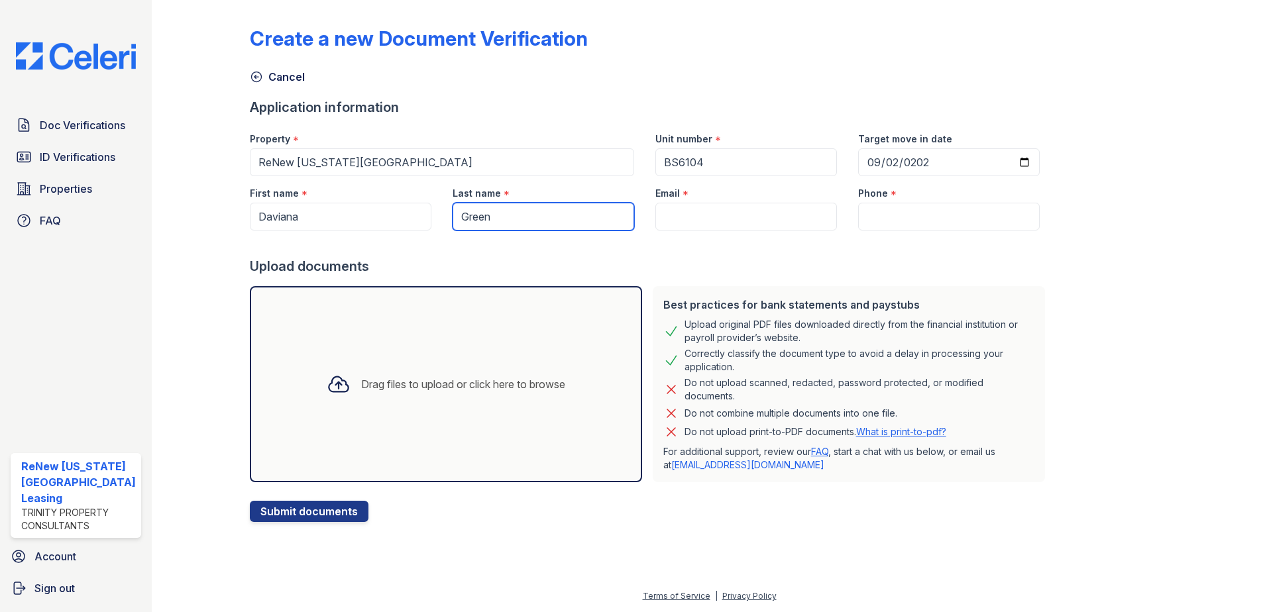
type input "Green"
click at [717, 212] on input "Email" at bounding box center [747, 217] width 182 height 28
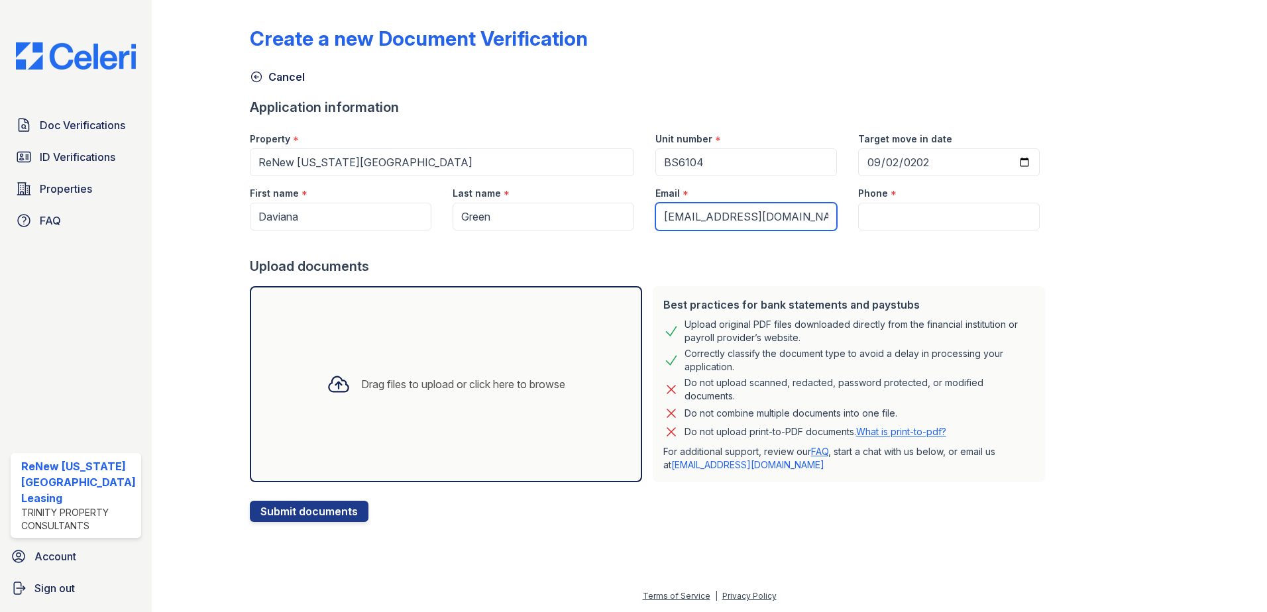
type input "greendaviana94@gmail.com"
click at [858, 215] on input "Phone" at bounding box center [949, 217] width 182 height 28
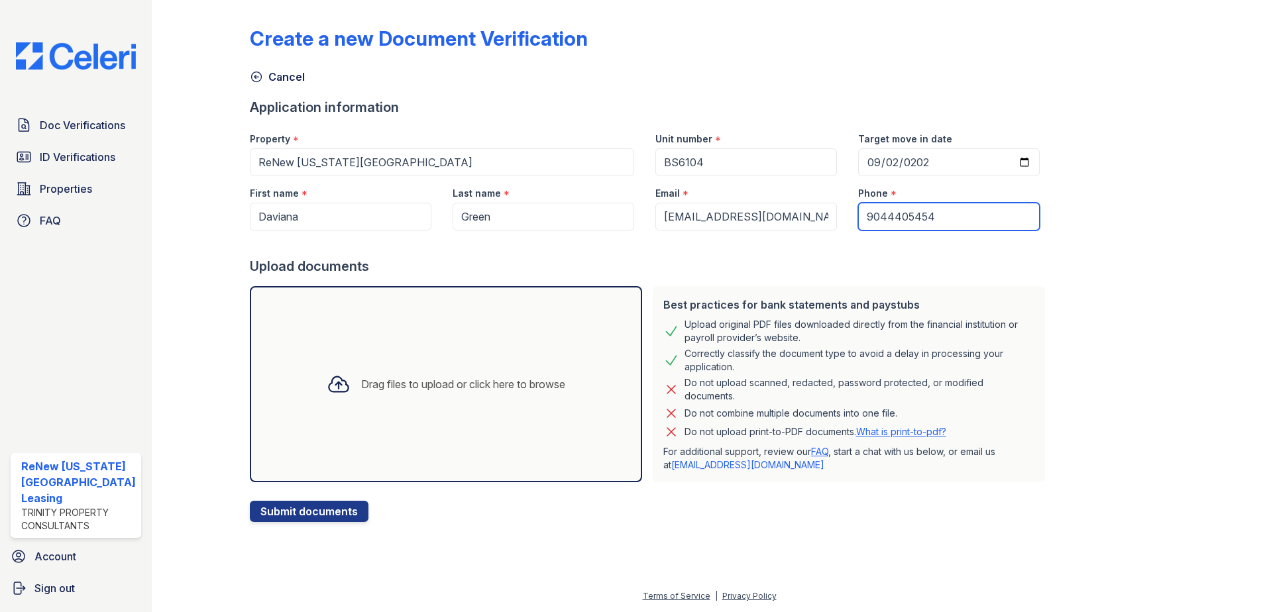
type input "9044405454"
click at [737, 166] on input "BS6104" at bounding box center [747, 162] width 182 height 28
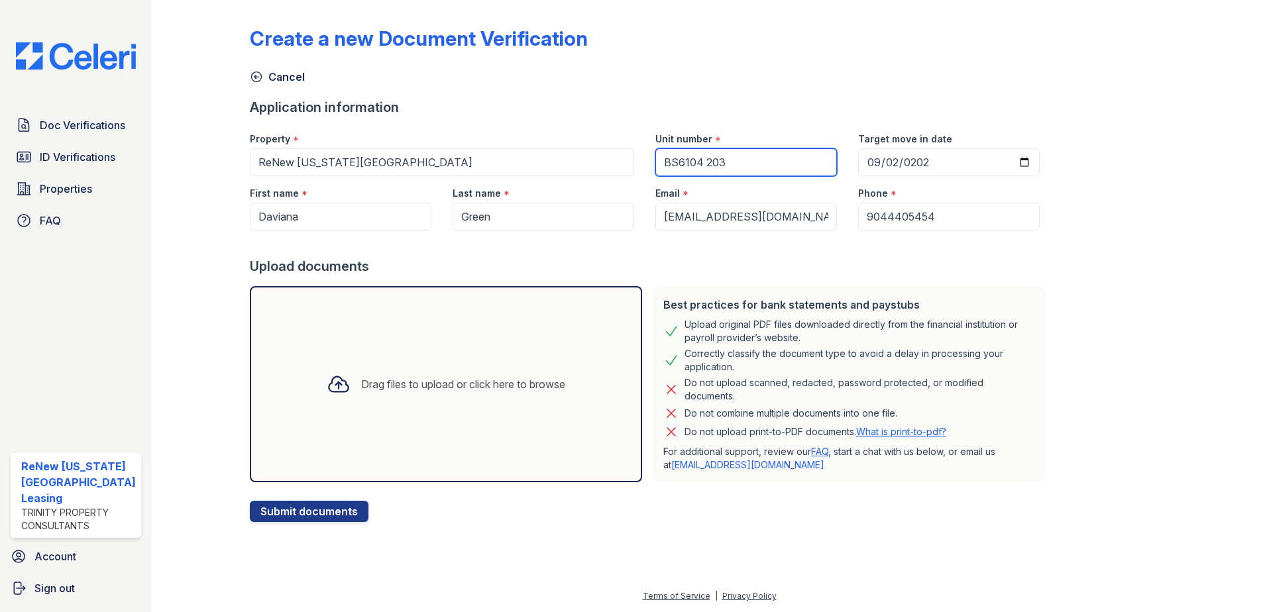
type input "BS6104 203"
click at [468, 357] on div "Drag files to upload or click here to browse" at bounding box center [446, 384] width 392 height 196
click at [511, 361] on div "Drag files to upload or click here to browse" at bounding box center [446, 384] width 392 height 196
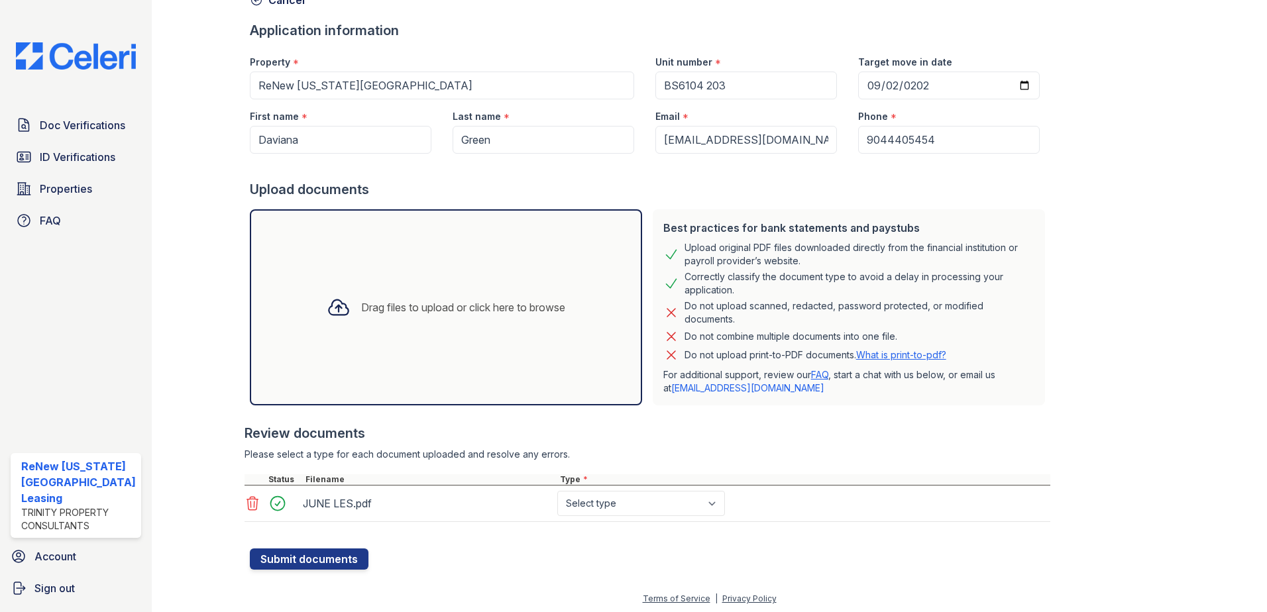
scroll to position [80, 0]
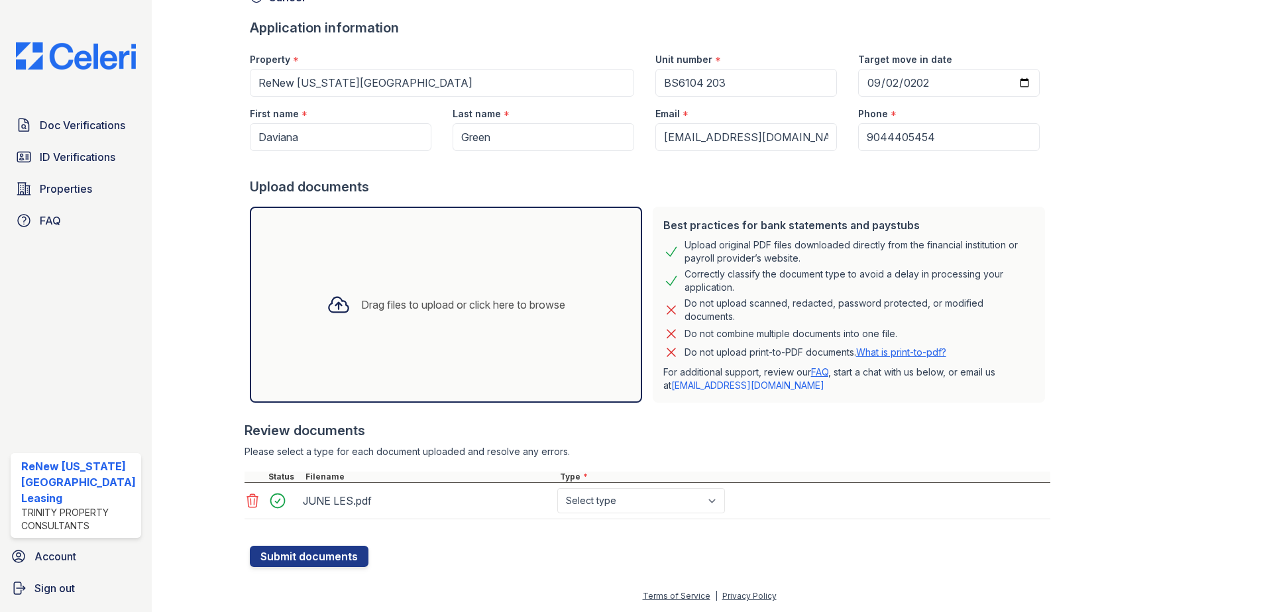
click at [382, 271] on div "Drag files to upload or click here to browse" at bounding box center [446, 305] width 392 height 196
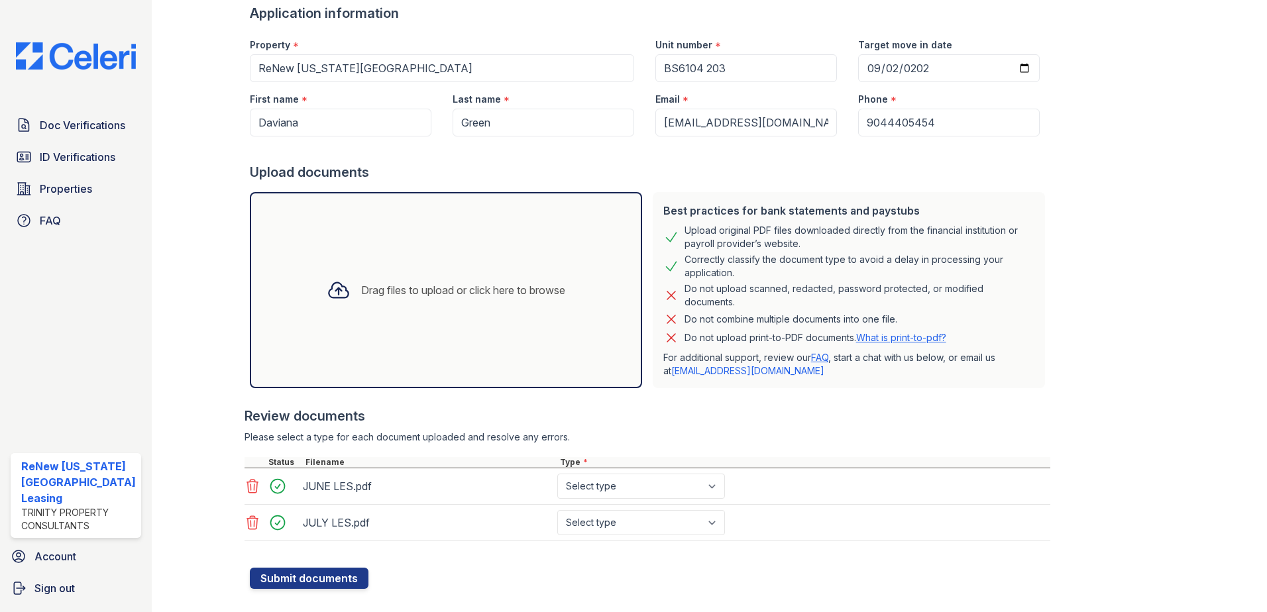
scroll to position [116, 0]
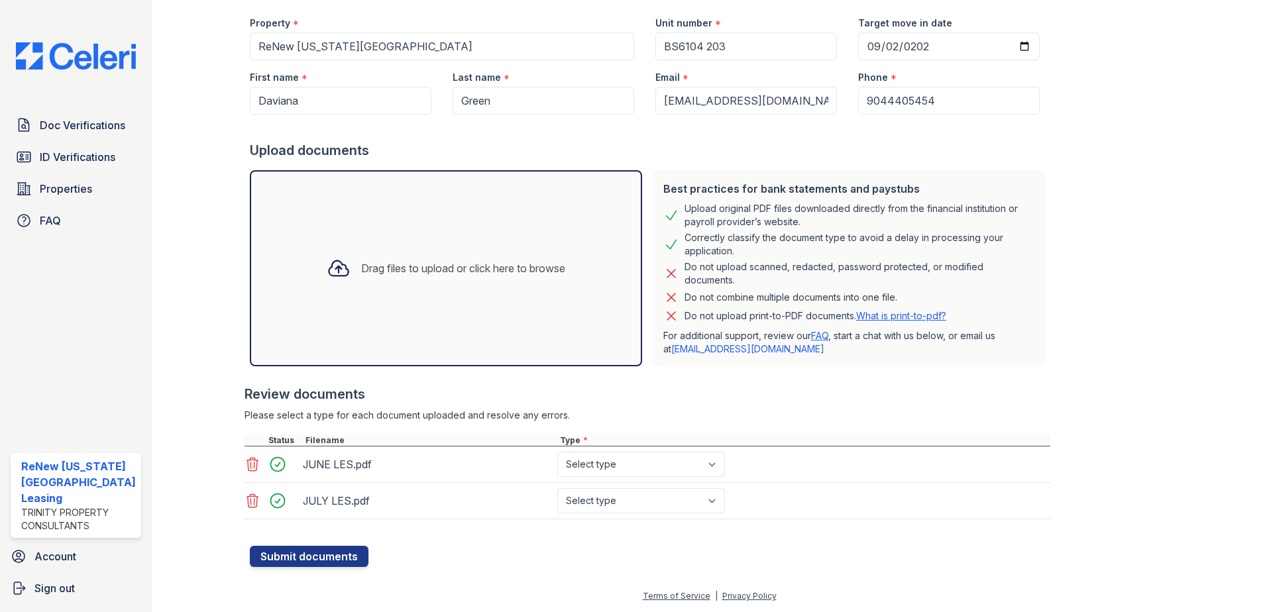
click at [490, 245] on div "Drag files to upload or click here to browse" at bounding box center [446, 268] width 392 height 196
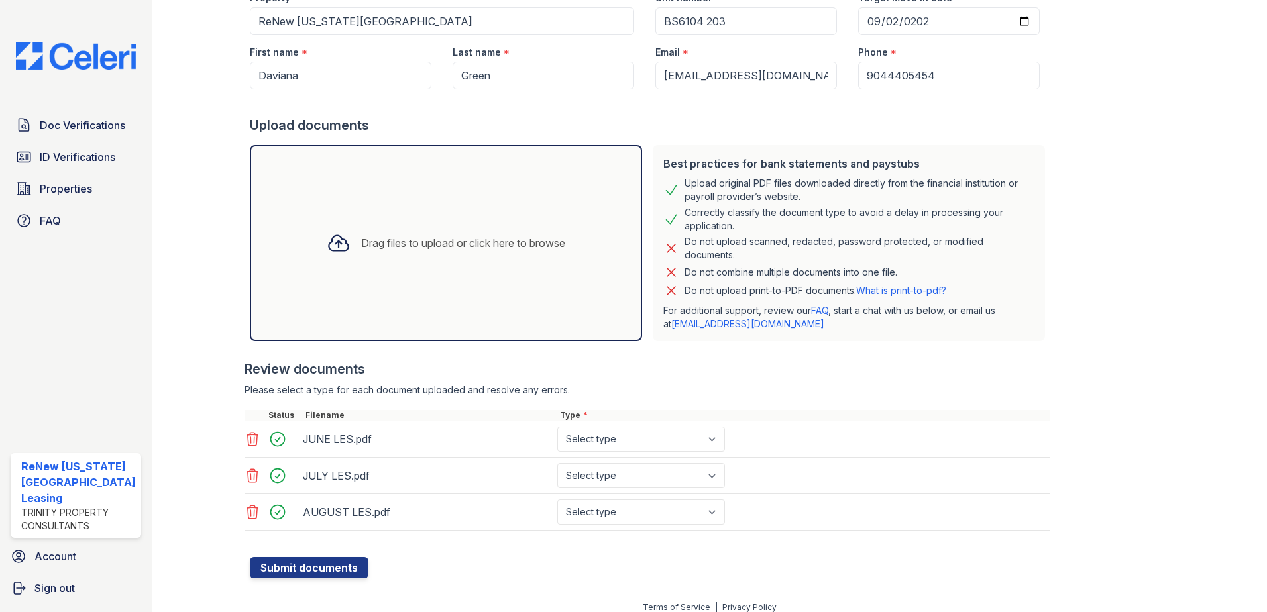
scroll to position [152, 0]
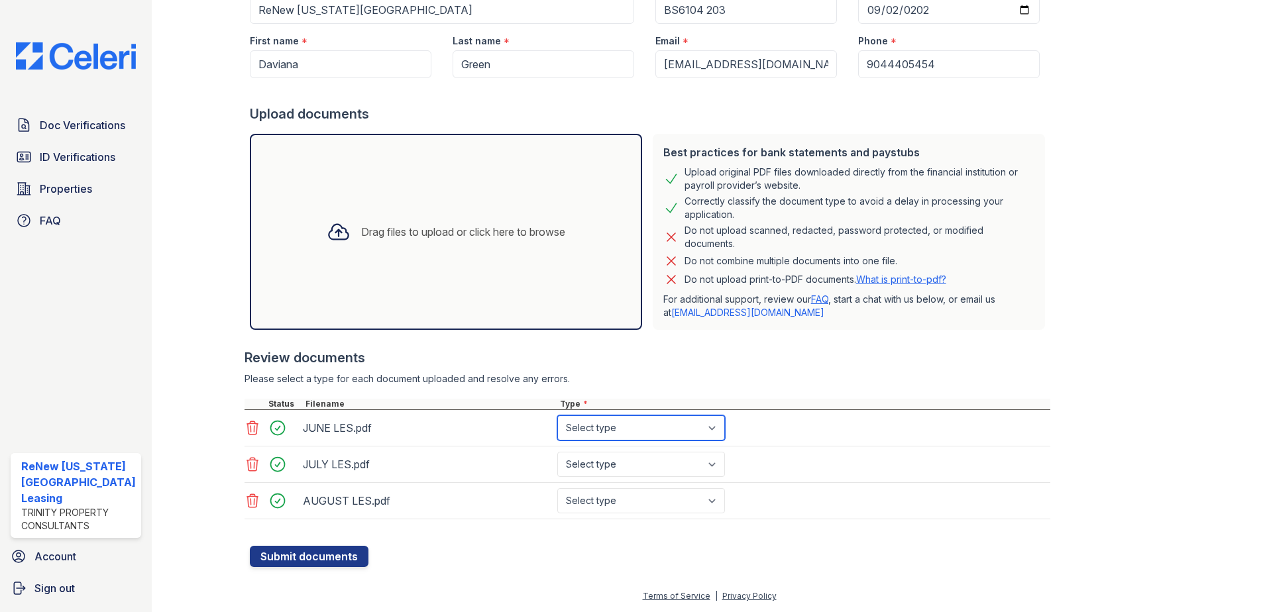
click at [603, 426] on select "Select type Paystub Bank Statement Offer Letter Tax Documents Benefit Award Let…" at bounding box center [641, 428] width 168 height 25
select select "paystub"
click at [557, 416] on select "Select type Paystub Bank Statement Offer Letter Tax Documents Benefit Award Let…" at bounding box center [641, 428] width 168 height 25
click at [610, 459] on select "Select type Paystub Bank Statement Offer Letter Tax Documents Benefit Award Let…" at bounding box center [641, 464] width 168 height 25
select select "paystub"
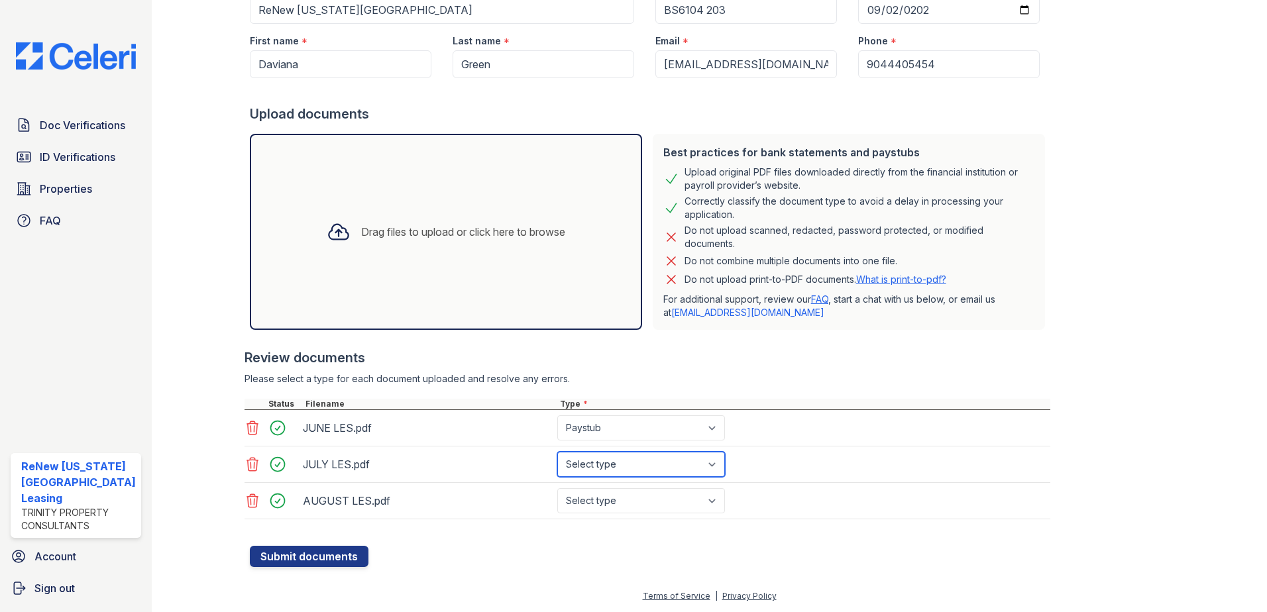
click at [557, 452] on select "Select type Paystub Bank Statement Offer Letter Tax Documents Benefit Award Let…" at bounding box center [641, 464] width 168 height 25
click at [604, 500] on select "Select type Paystub Bank Statement Offer Letter Tax Documents Benefit Award Let…" at bounding box center [641, 501] width 168 height 25
select select "paystub"
click at [557, 489] on select "Select type Paystub Bank Statement Offer Letter Tax Documents Benefit Award Let…" at bounding box center [641, 501] width 168 height 25
click at [307, 561] on button "Submit documents" at bounding box center [309, 556] width 119 height 21
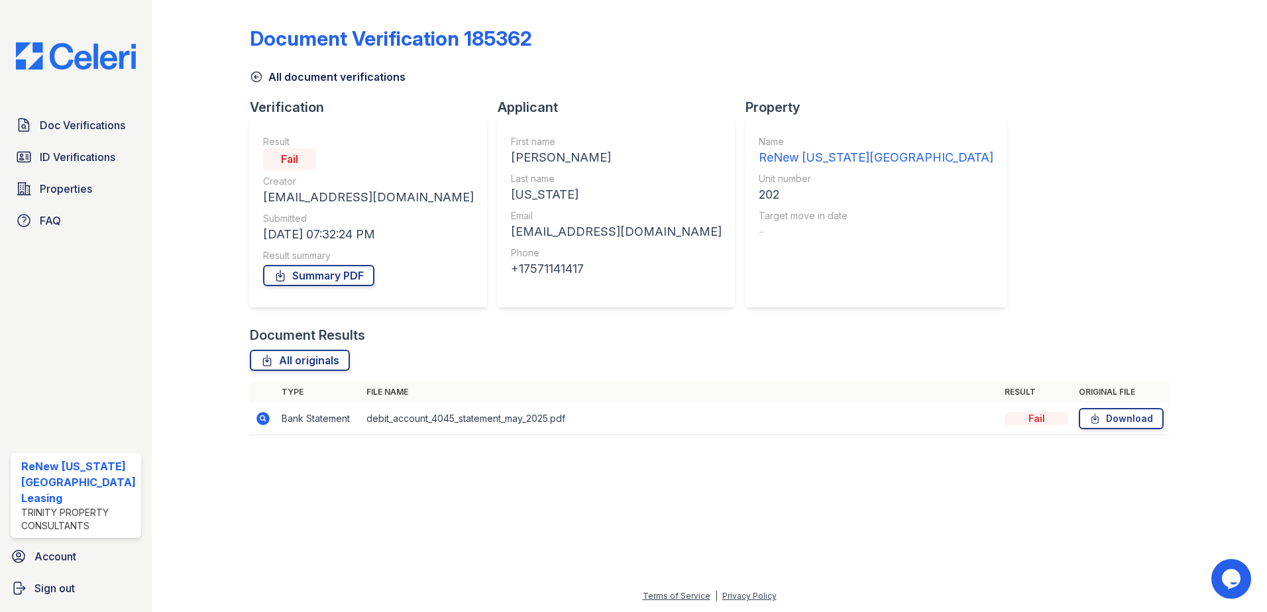
click at [943, 318] on div "Document Verification 185362 All document verifications Verification Result Fai…" at bounding box center [710, 226] width 920 height 443
click at [259, 418] on icon at bounding box center [263, 419] width 16 height 16
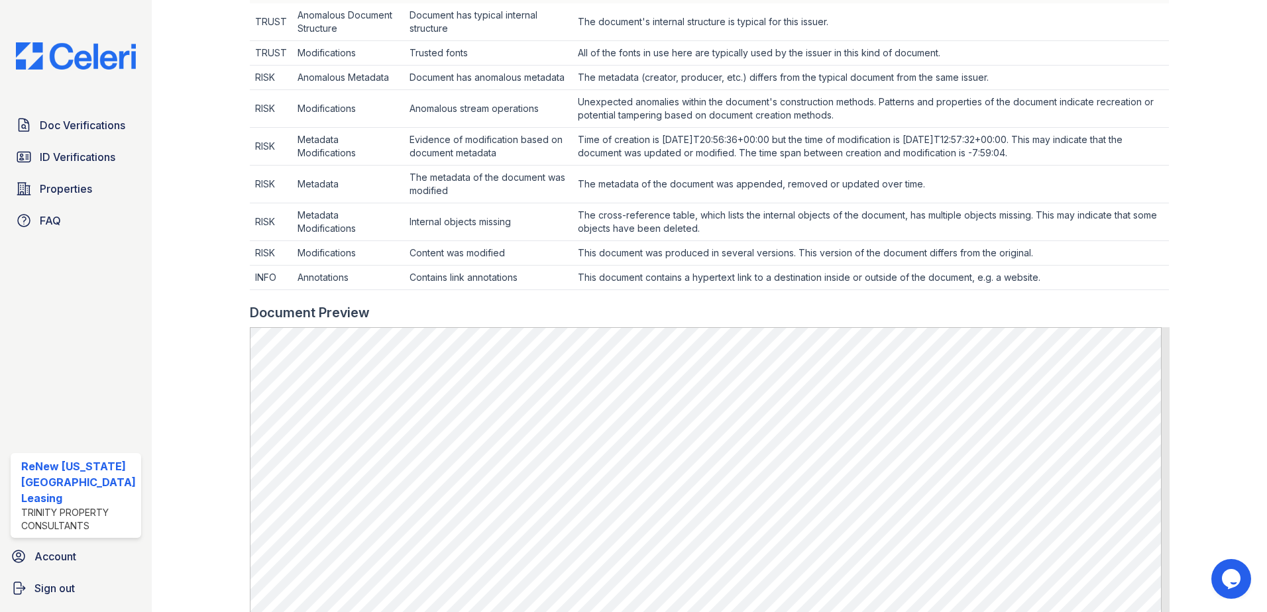
scroll to position [663, 0]
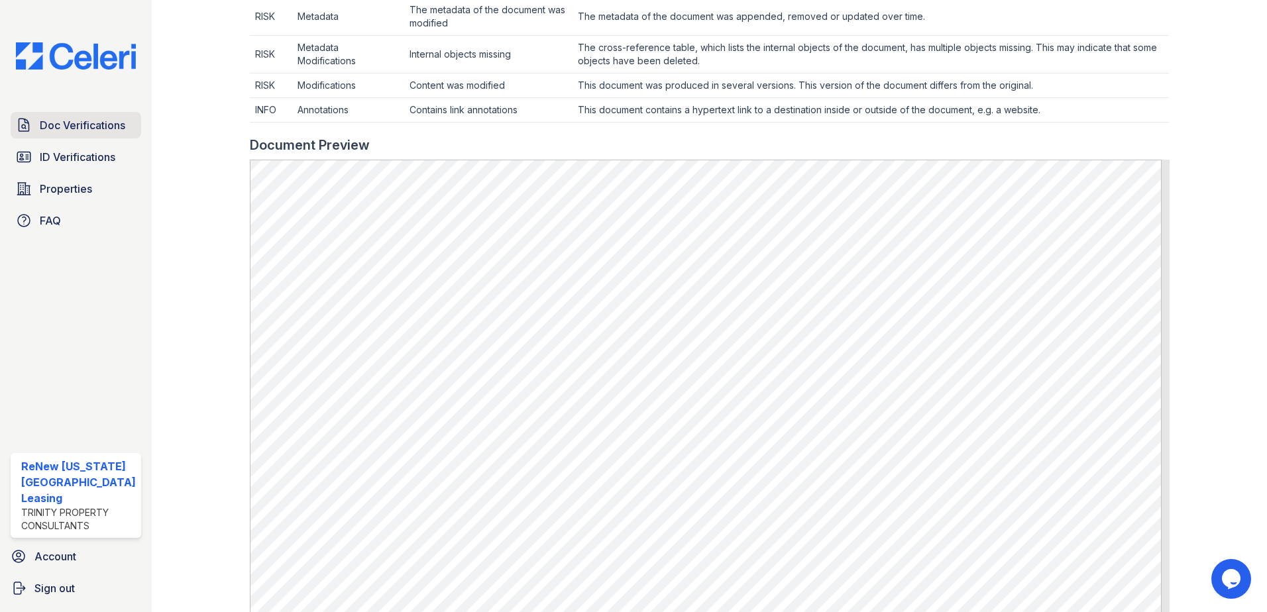
click at [50, 127] on span "Doc Verifications" at bounding box center [83, 125] width 86 height 16
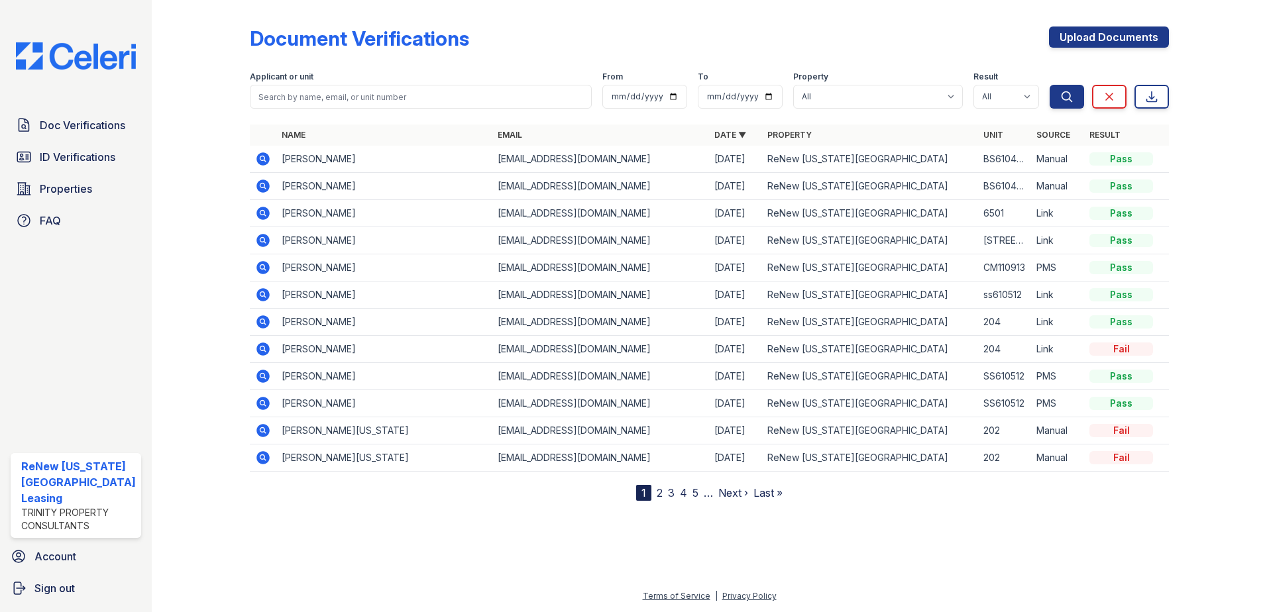
click at [661, 494] on link "2" at bounding box center [660, 493] width 6 height 13
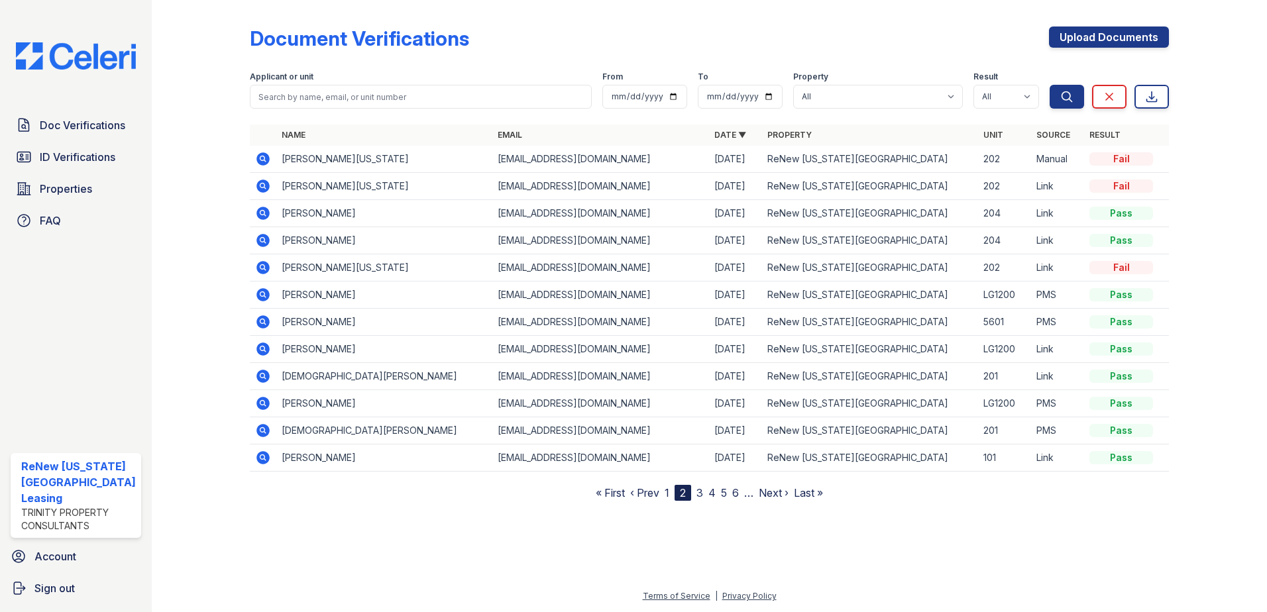
click at [264, 265] on icon at bounding box center [263, 267] width 13 height 13
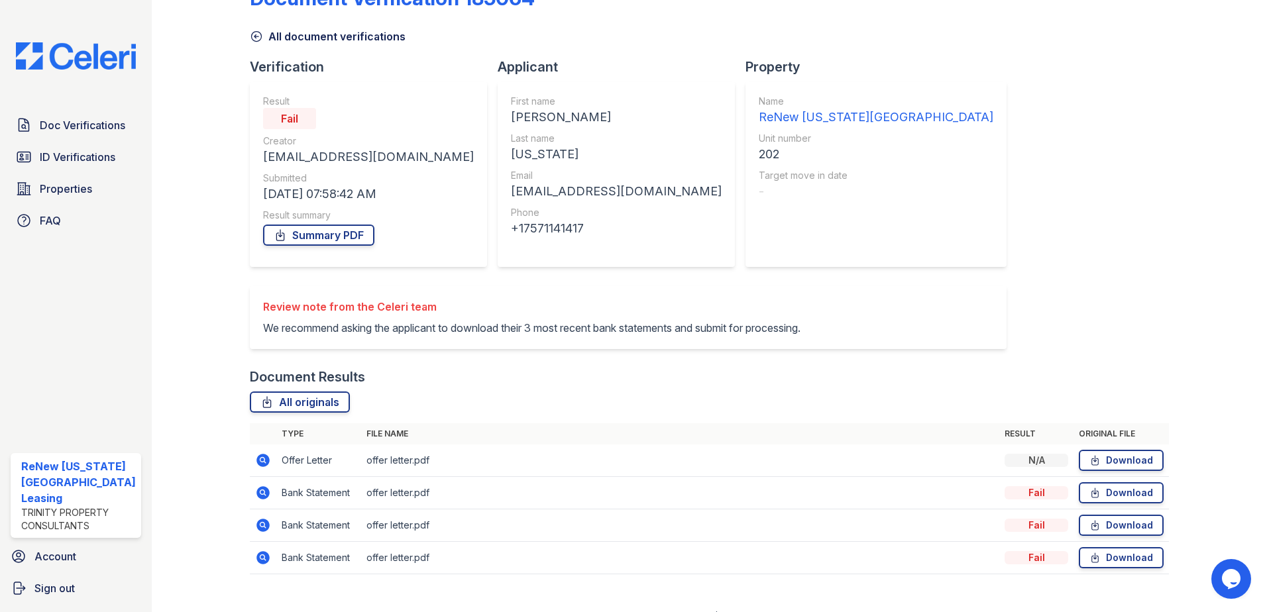
scroll to position [61, 0]
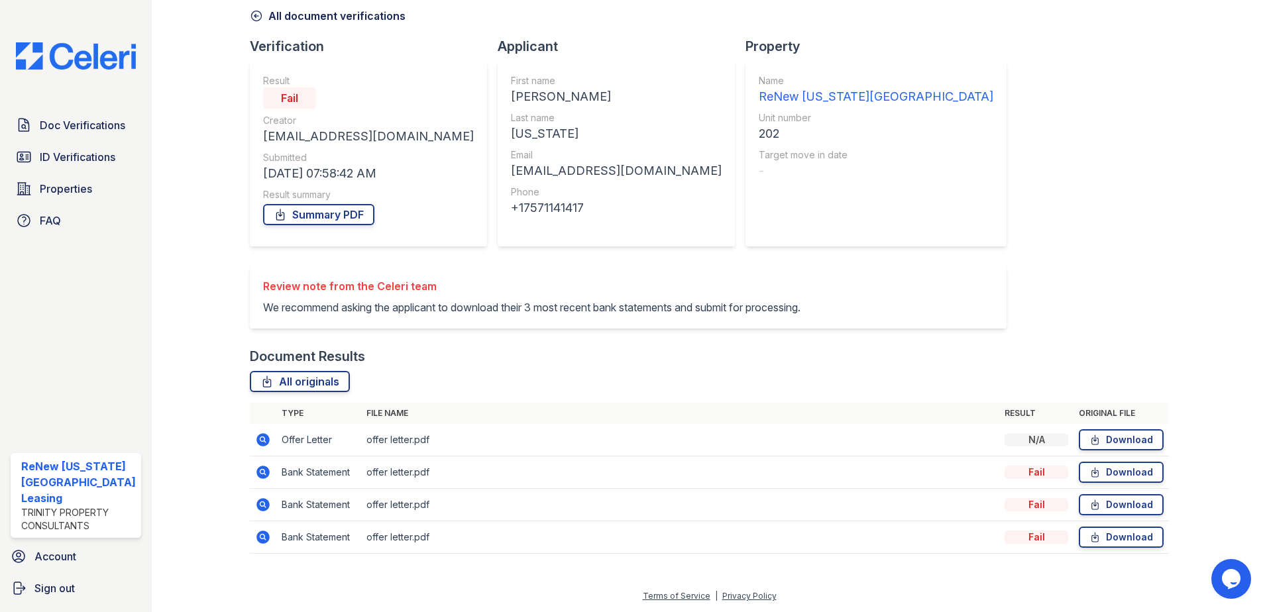
click at [260, 440] on icon at bounding box center [261, 438] width 3 height 3
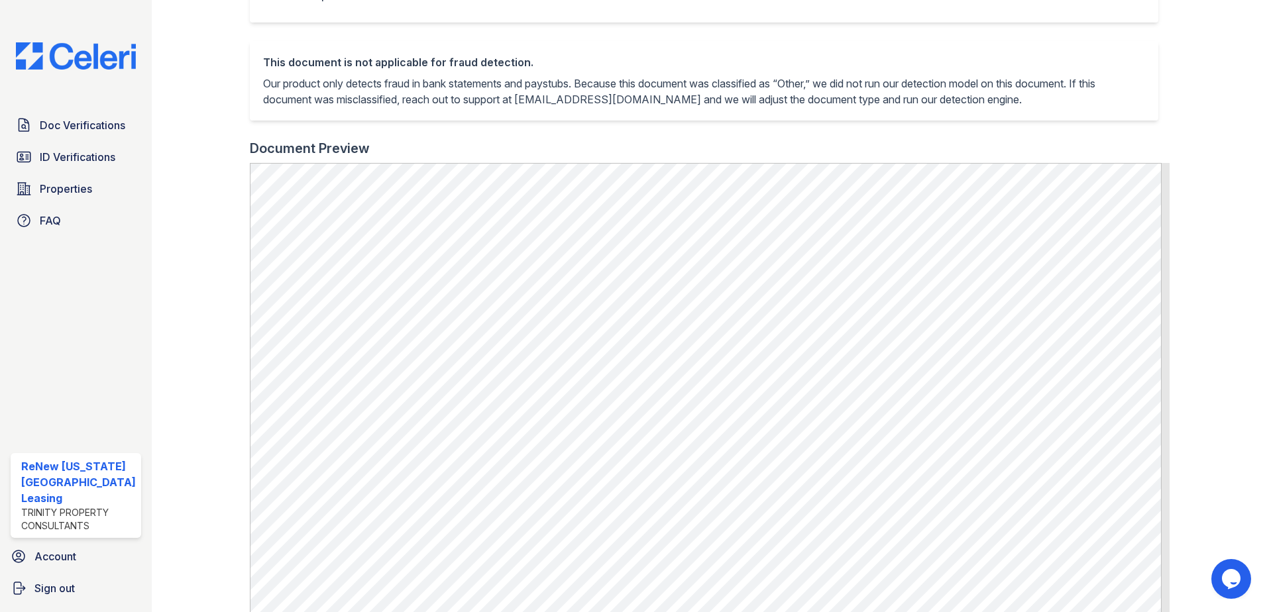
scroll to position [464, 0]
